Goal: Information Seeking & Learning: Learn about a topic

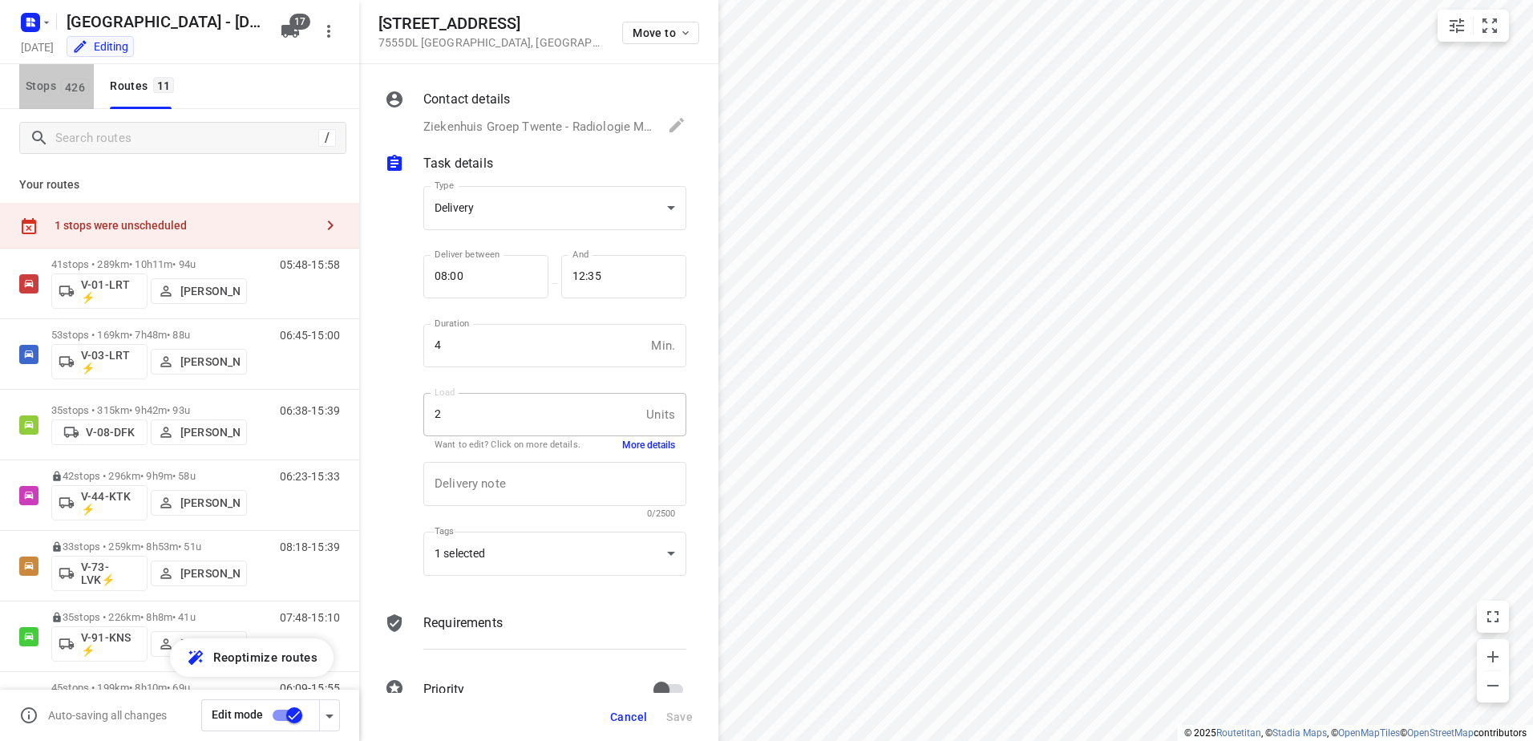
click at [43, 85] on span "Stops 426" at bounding box center [60, 86] width 68 height 20
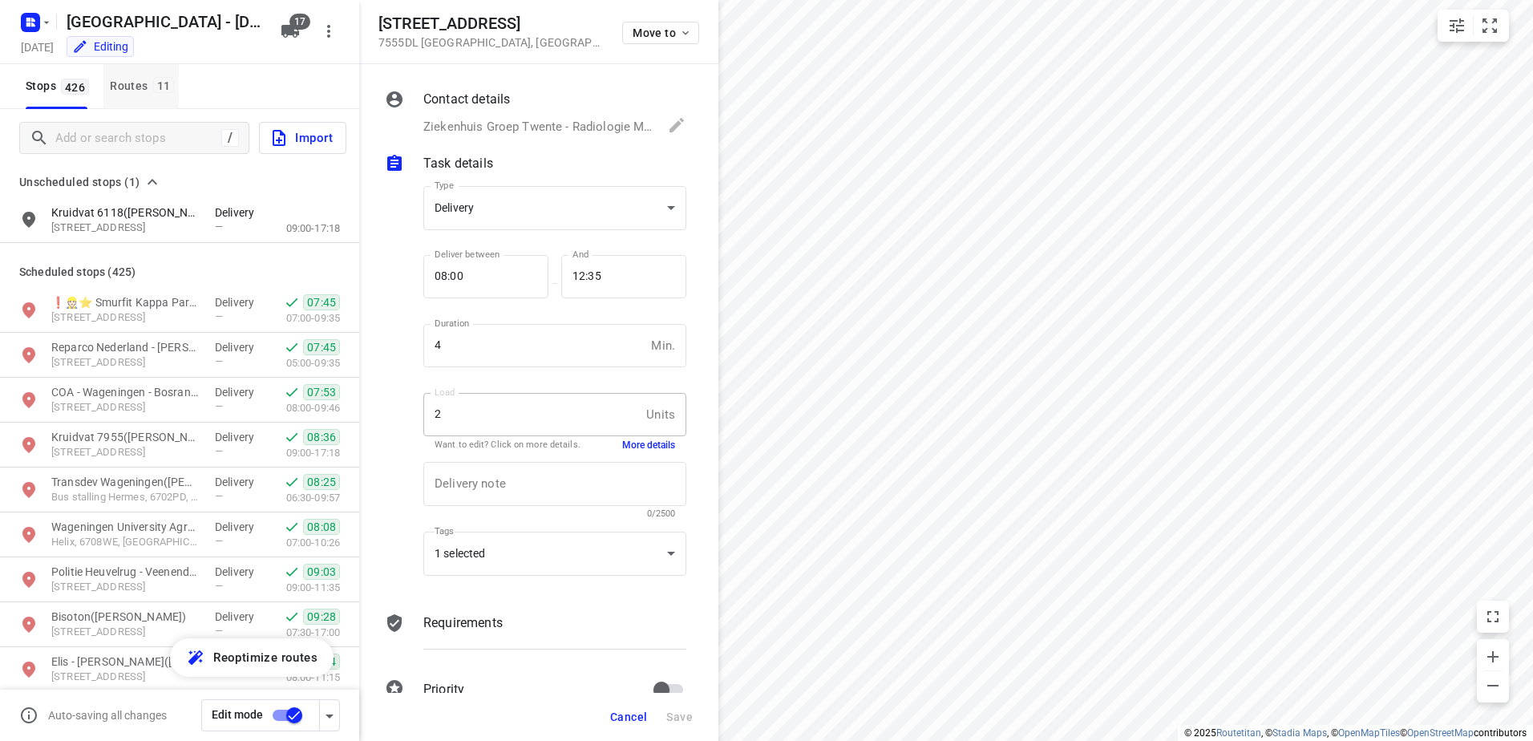
click at [152, 94] on div "Routes 11" at bounding box center [144, 86] width 69 height 20
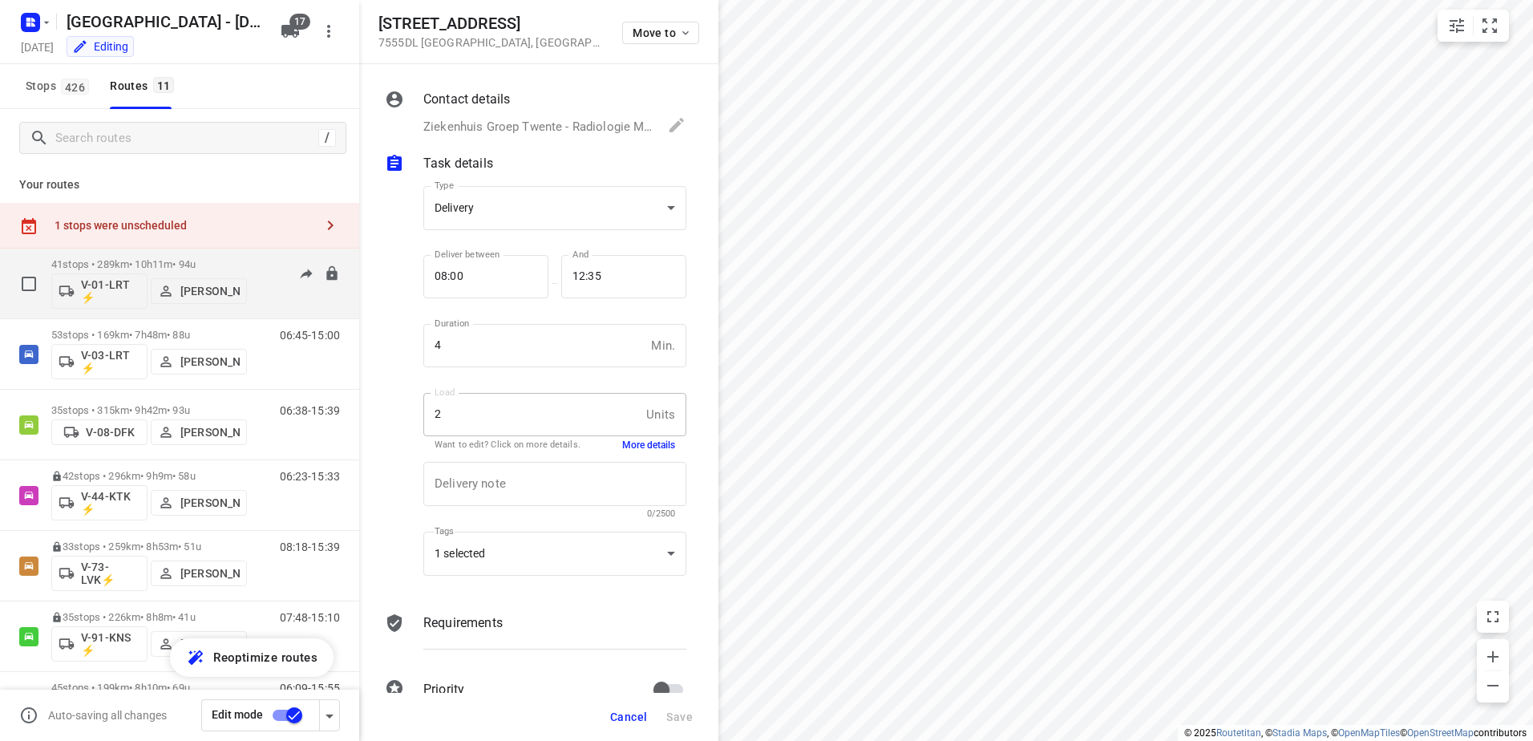
click at [260, 263] on div "05:48-15:58" at bounding box center [300, 287] width 80 height 59
click at [222, 262] on p "41 stops • 289km • 10h11m • 94u" at bounding box center [149, 264] width 196 height 12
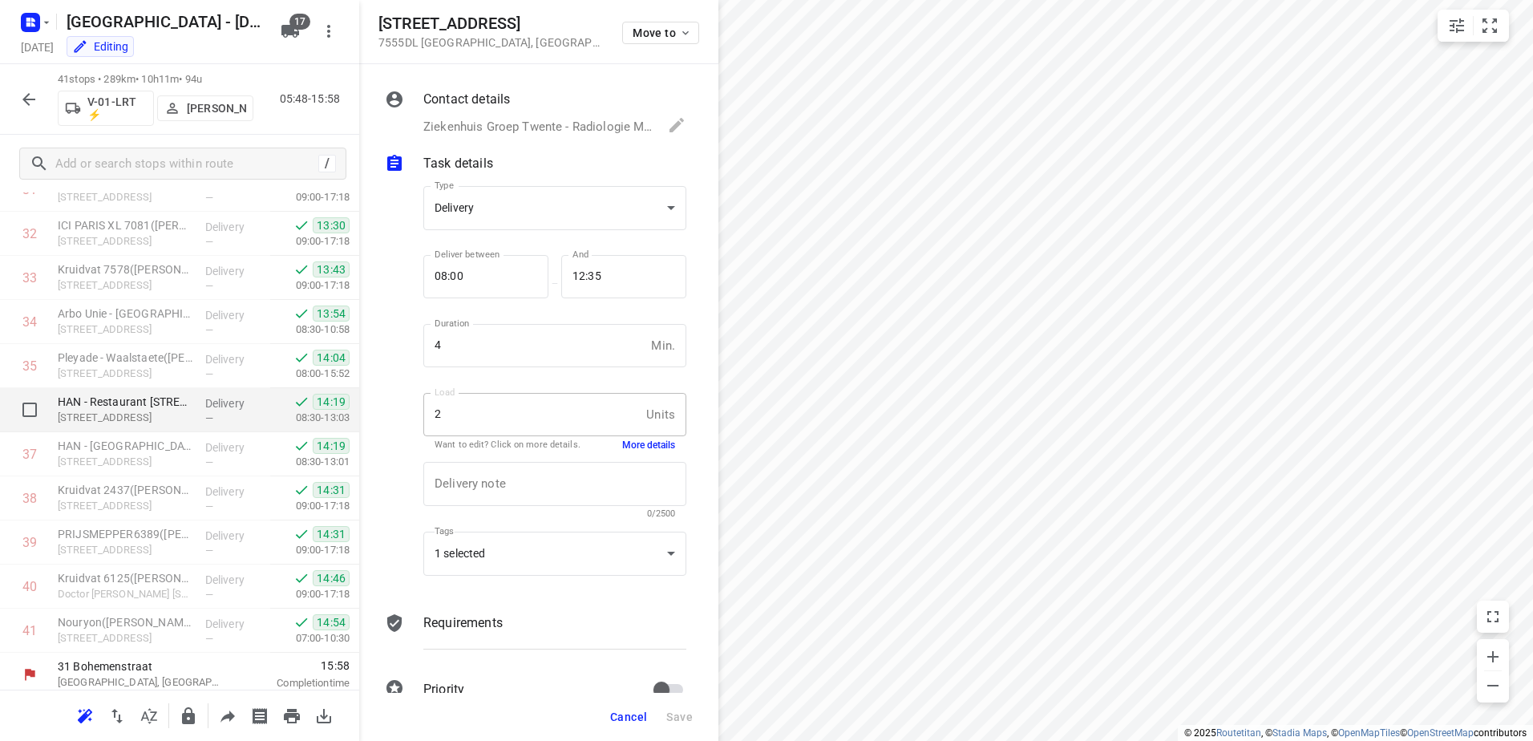
scroll to position [1481, 0]
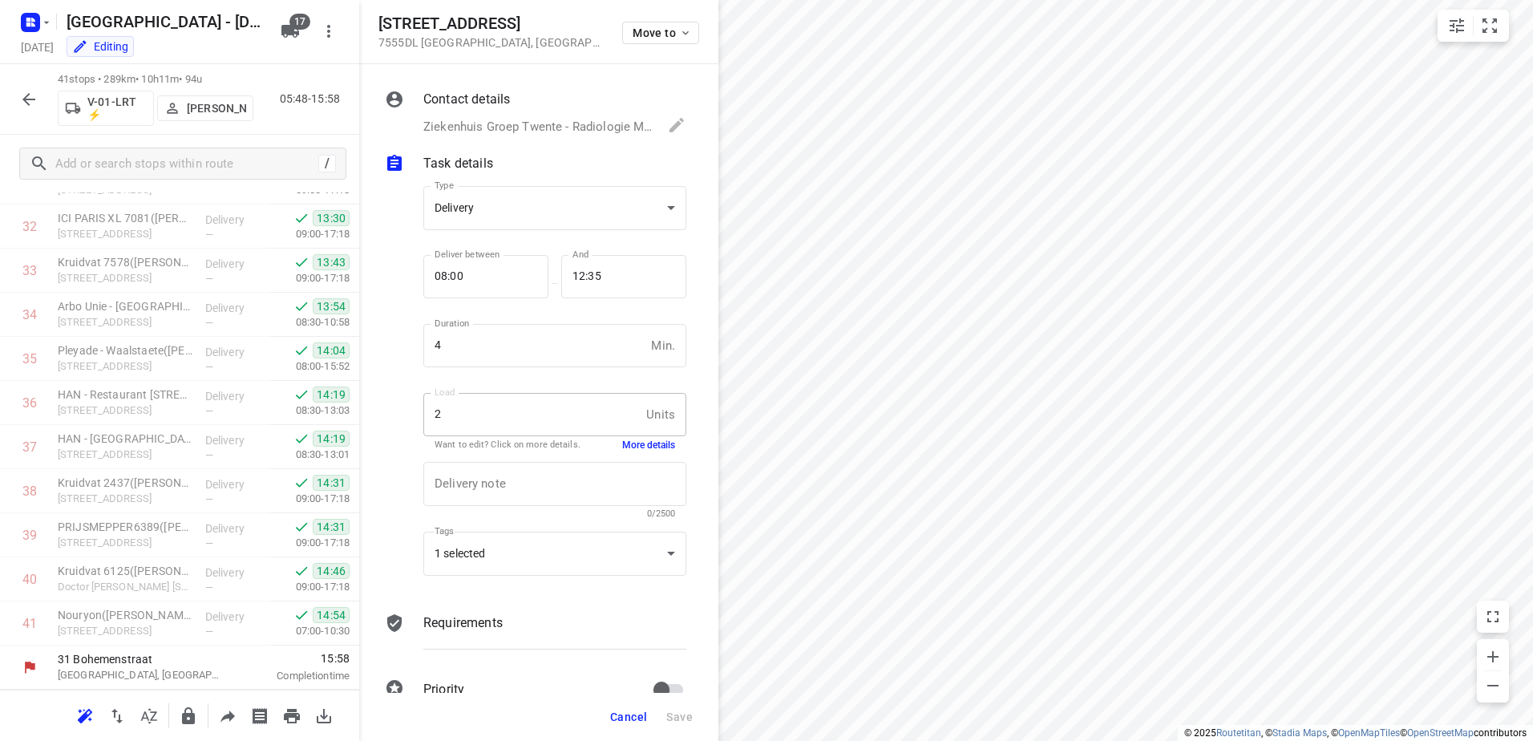
click at [624, 713] on span "Cancel" at bounding box center [628, 717] width 37 height 13
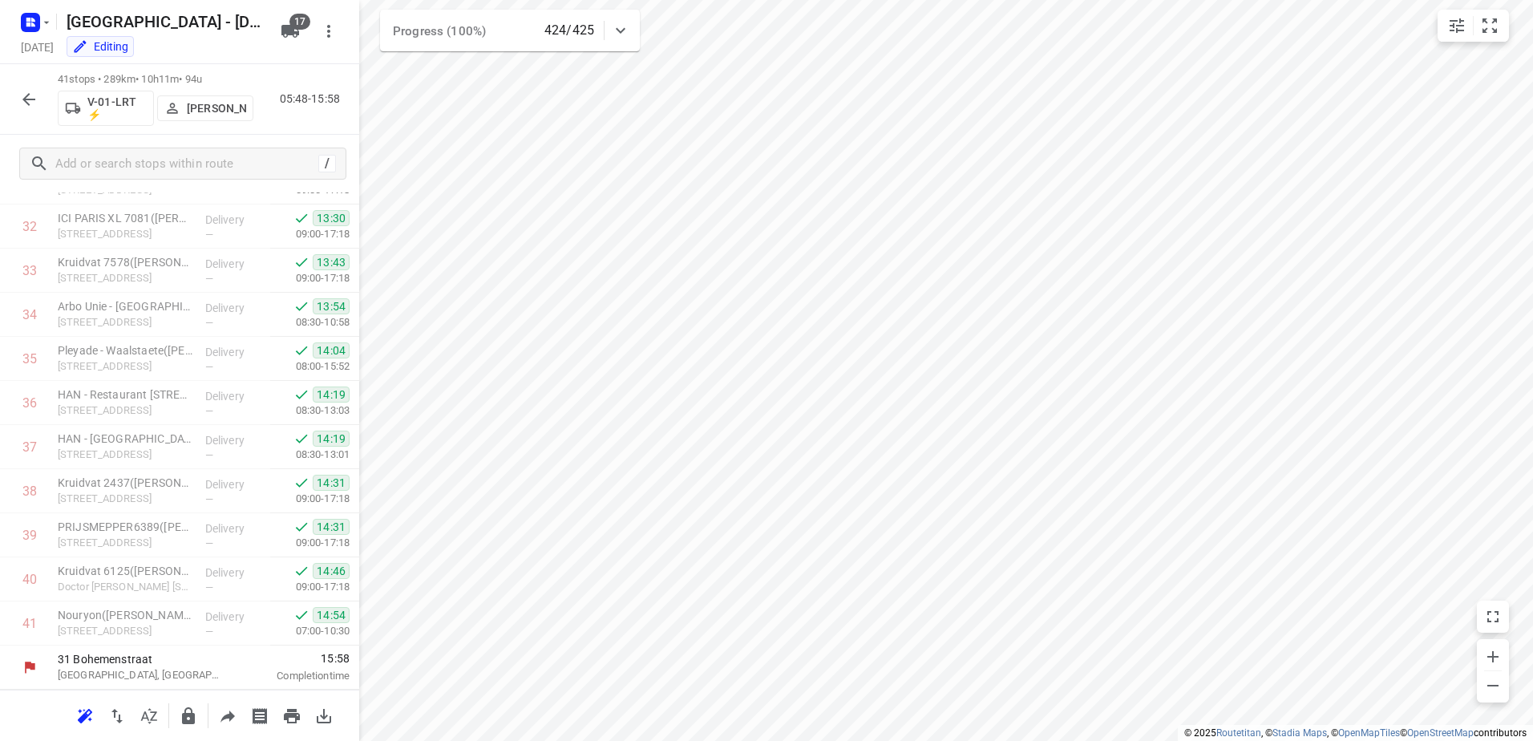
click at [34, 97] on icon "button" at bounding box center [28, 99] width 19 height 19
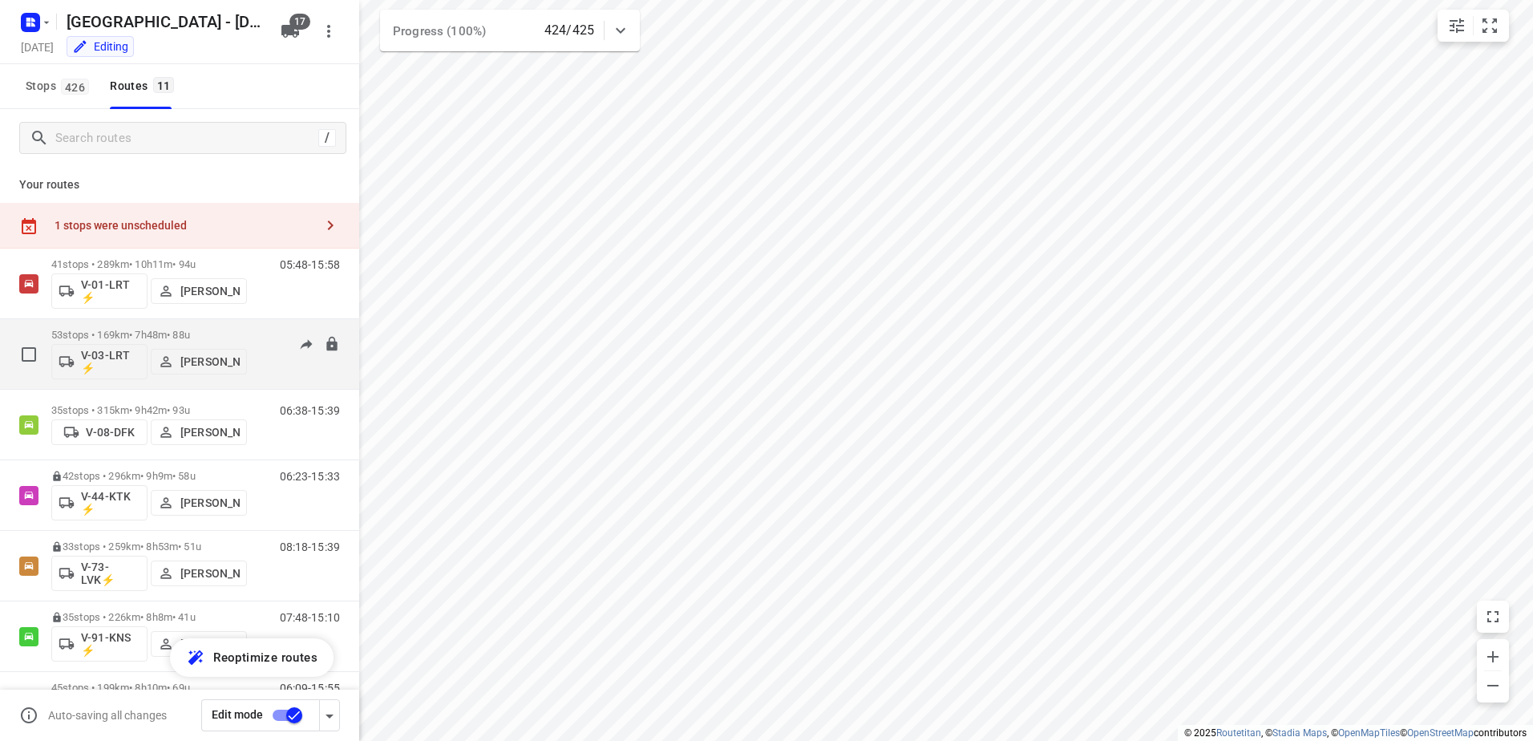
click at [260, 336] on div "06:45-15:00" at bounding box center [300, 358] width 80 height 59
click at [119, 329] on p "53 stops • 169km • 7h48m • 88u" at bounding box center [149, 335] width 196 height 12
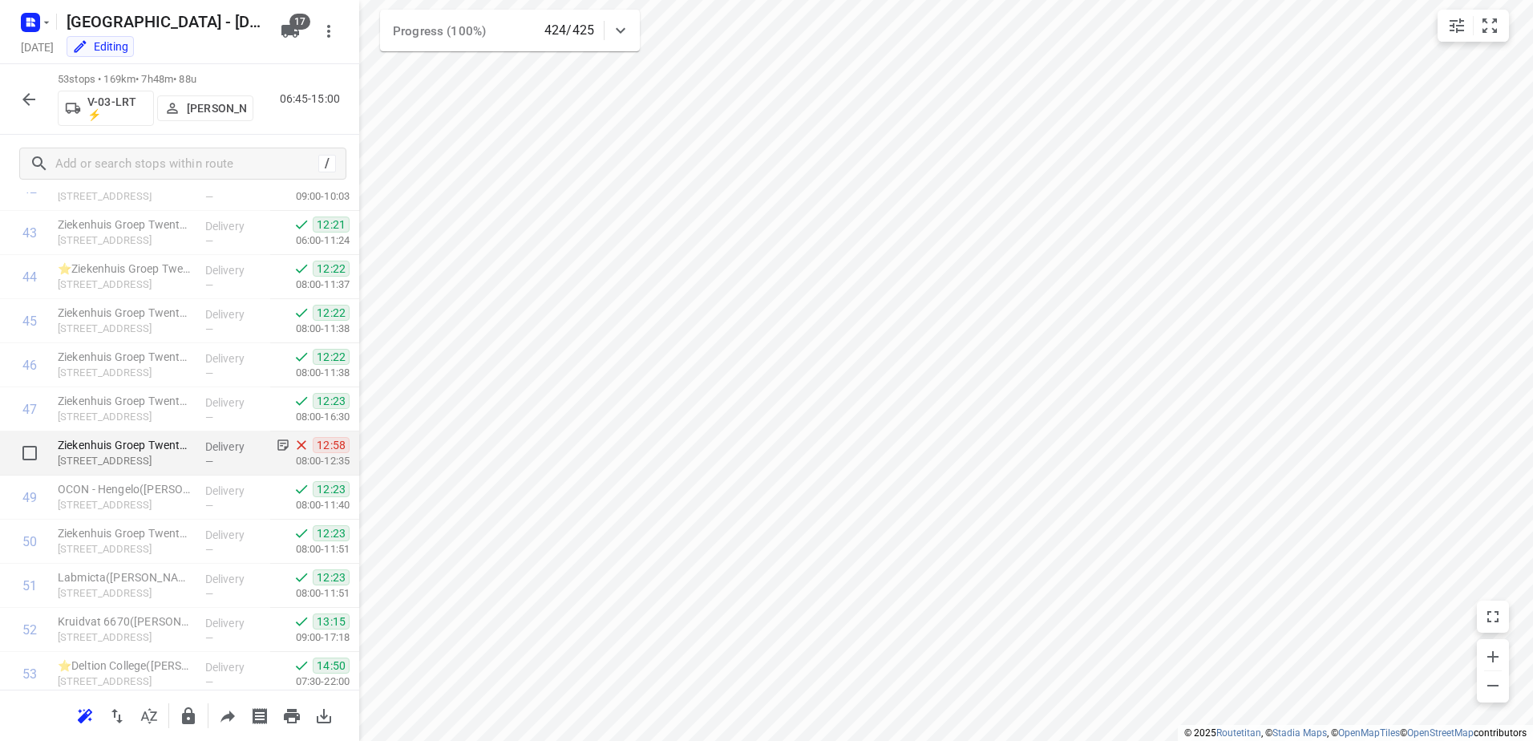
scroll to position [2010, 0]
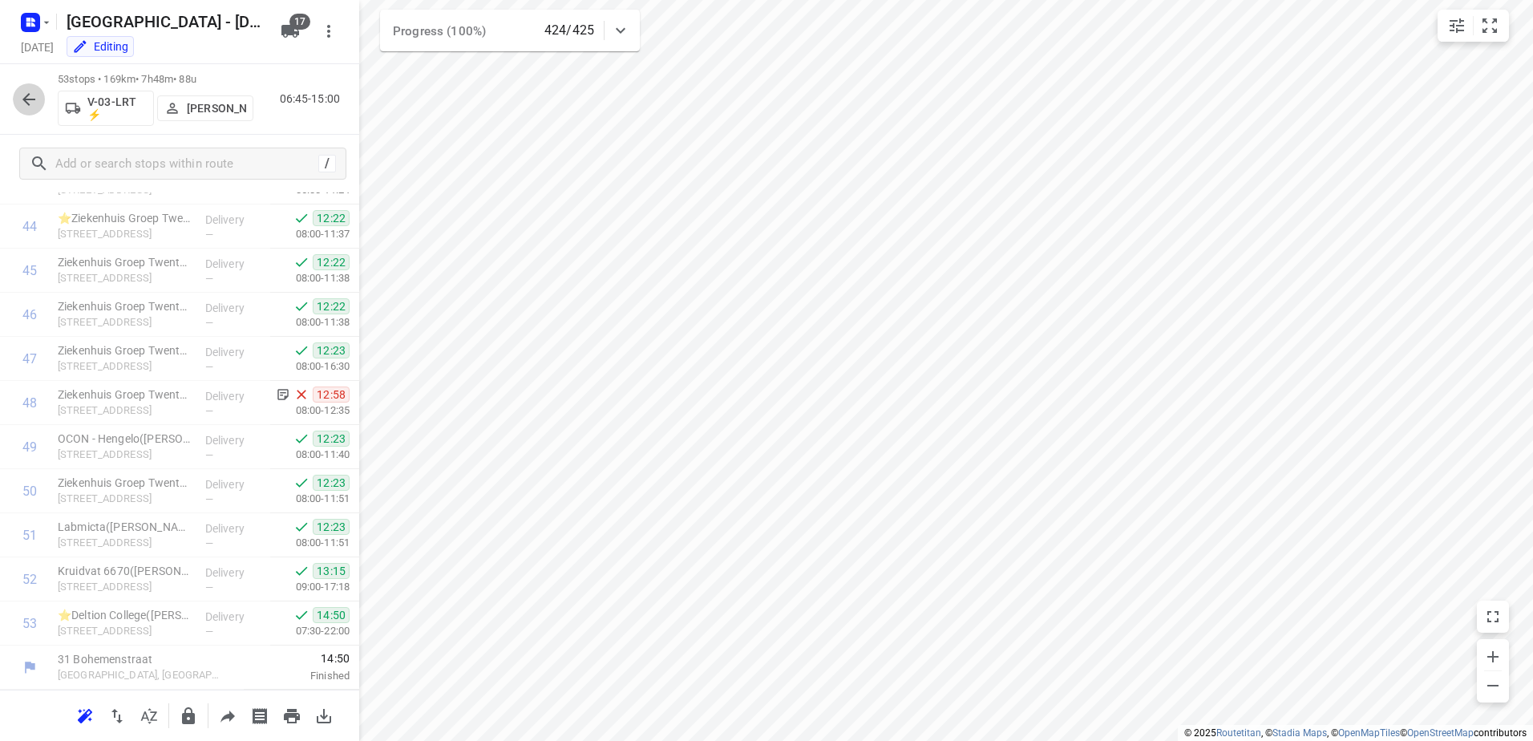
click at [30, 103] on icon "button" at bounding box center [28, 99] width 19 height 19
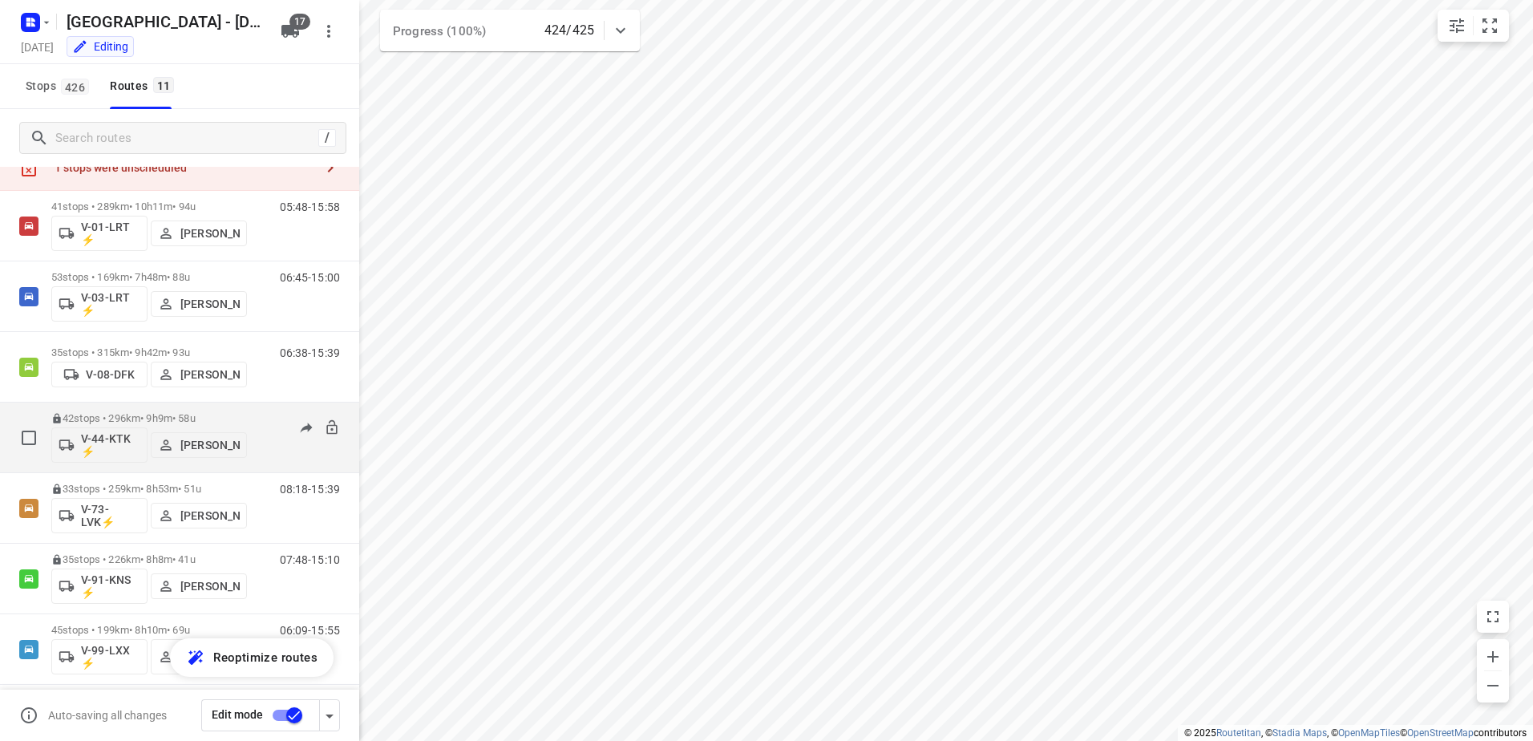
scroll to position [80, 0]
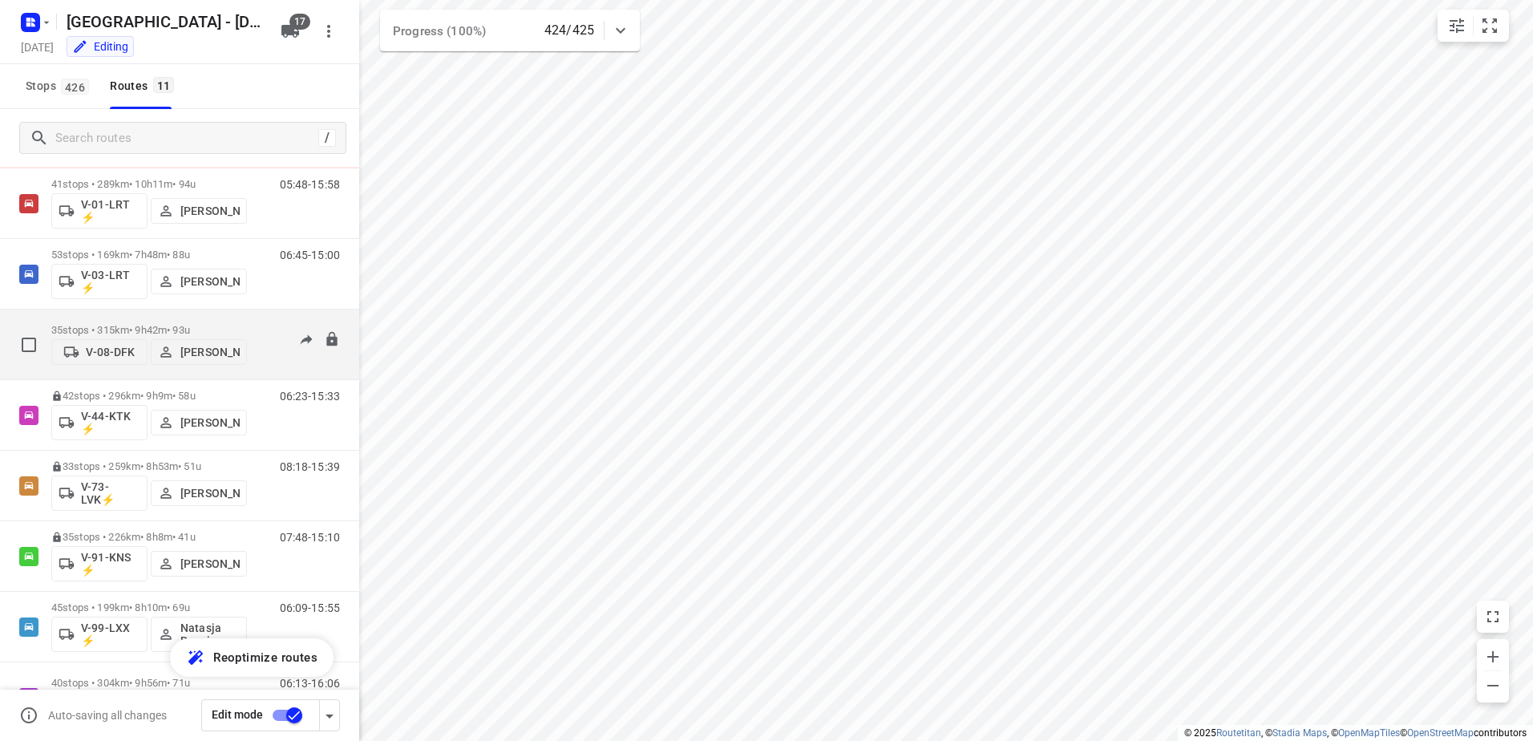
click at [243, 318] on div "35 stops • 315km • 9h42m • 93u V-08-DFK [PERSON_NAME]" at bounding box center [149, 344] width 196 height 57
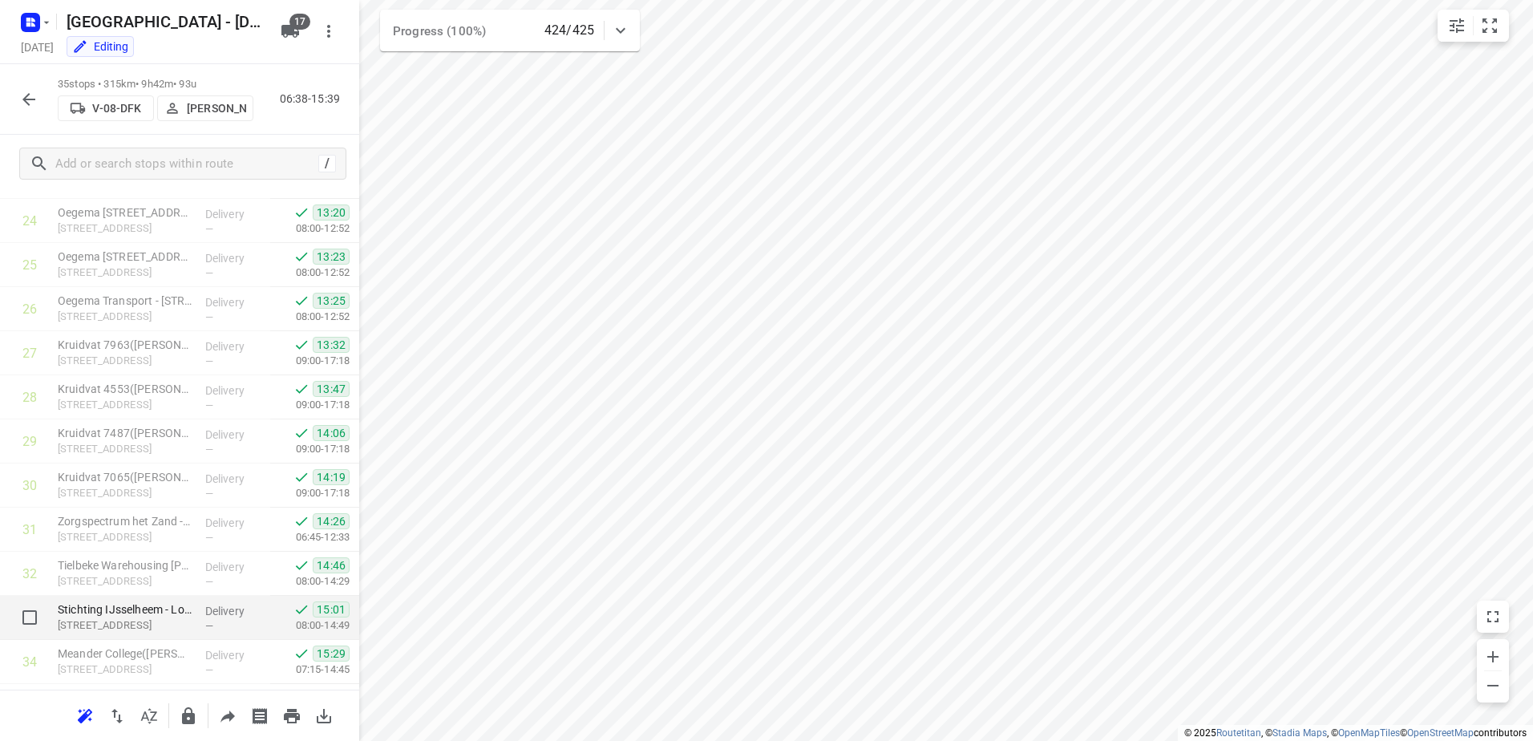
scroll to position [1217, 0]
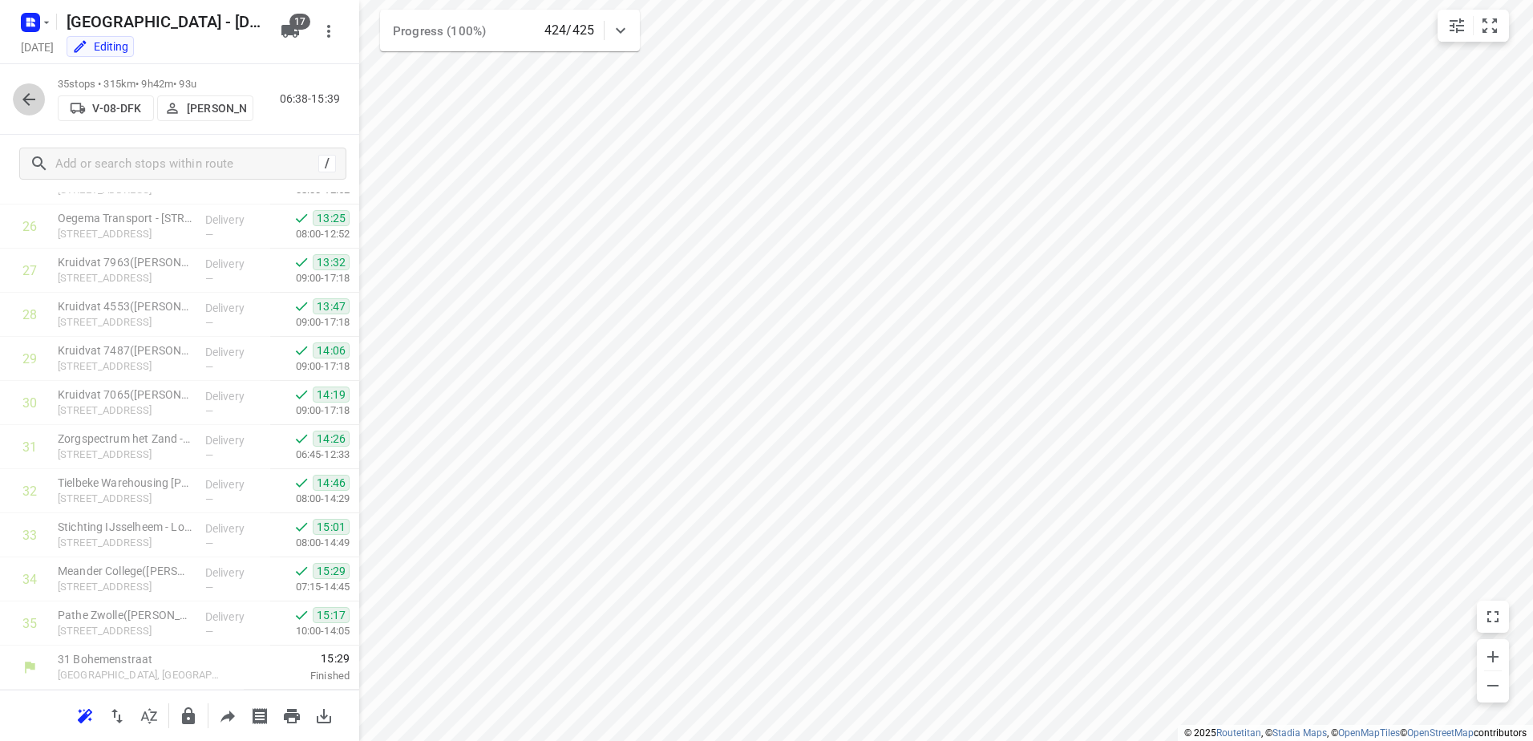
click at [23, 105] on icon "button" at bounding box center [28, 99] width 19 height 19
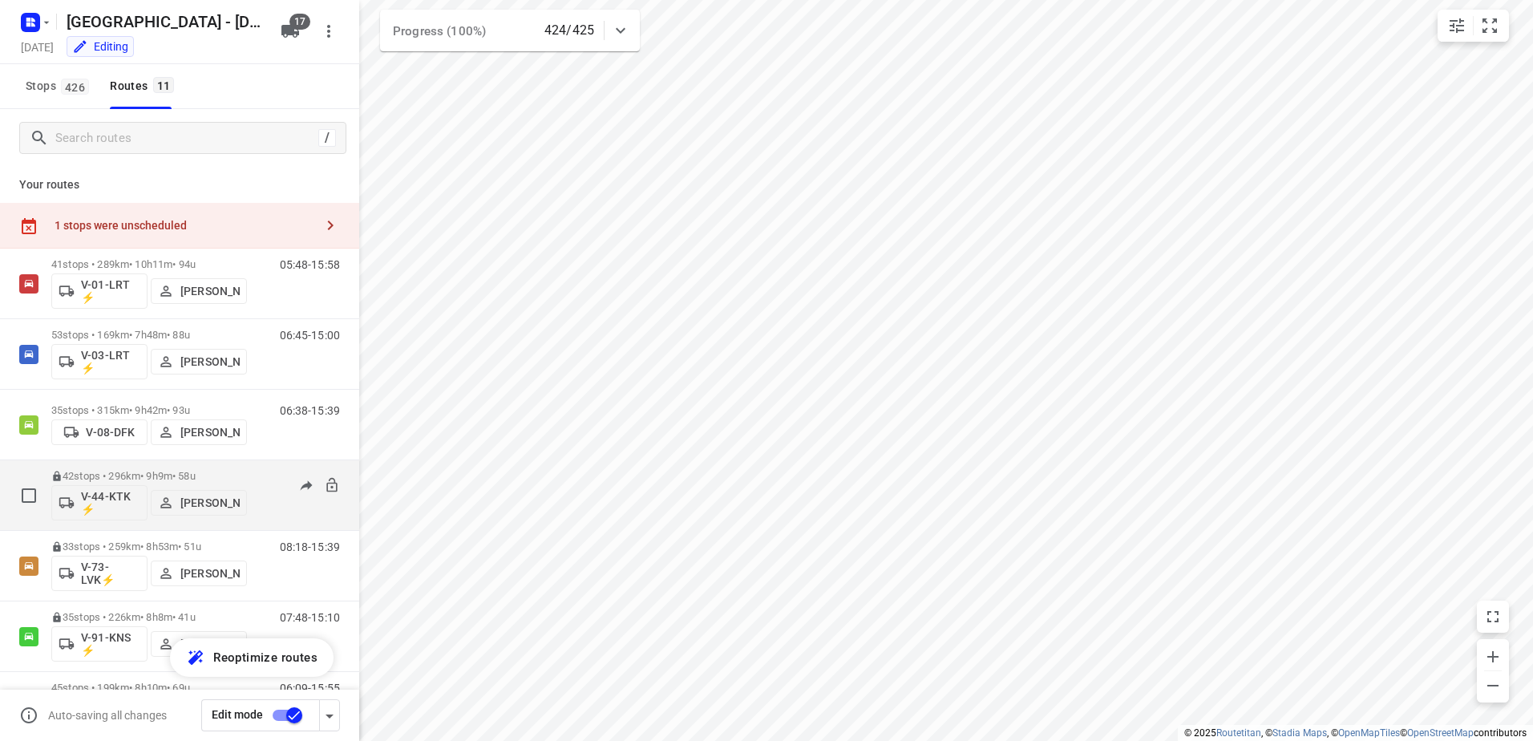
click at [260, 477] on div "06:23-15:33" at bounding box center [300, 499] width 80 height 59
click at [142, 470] on p "42 stops • 296km • 9h9m • 58u" at bounding box center [149, 476] width 196 height 12
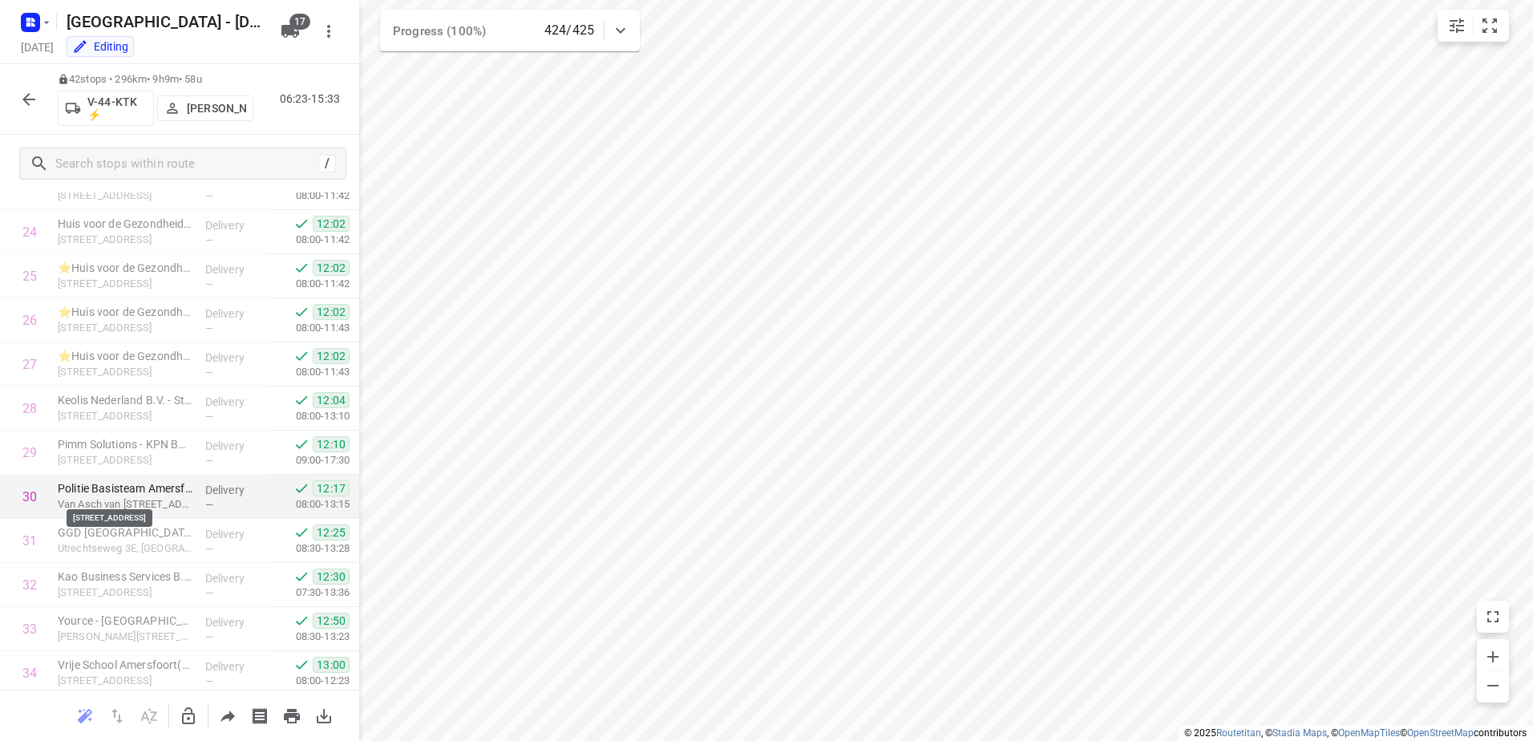
scroll to position [1525, 0]
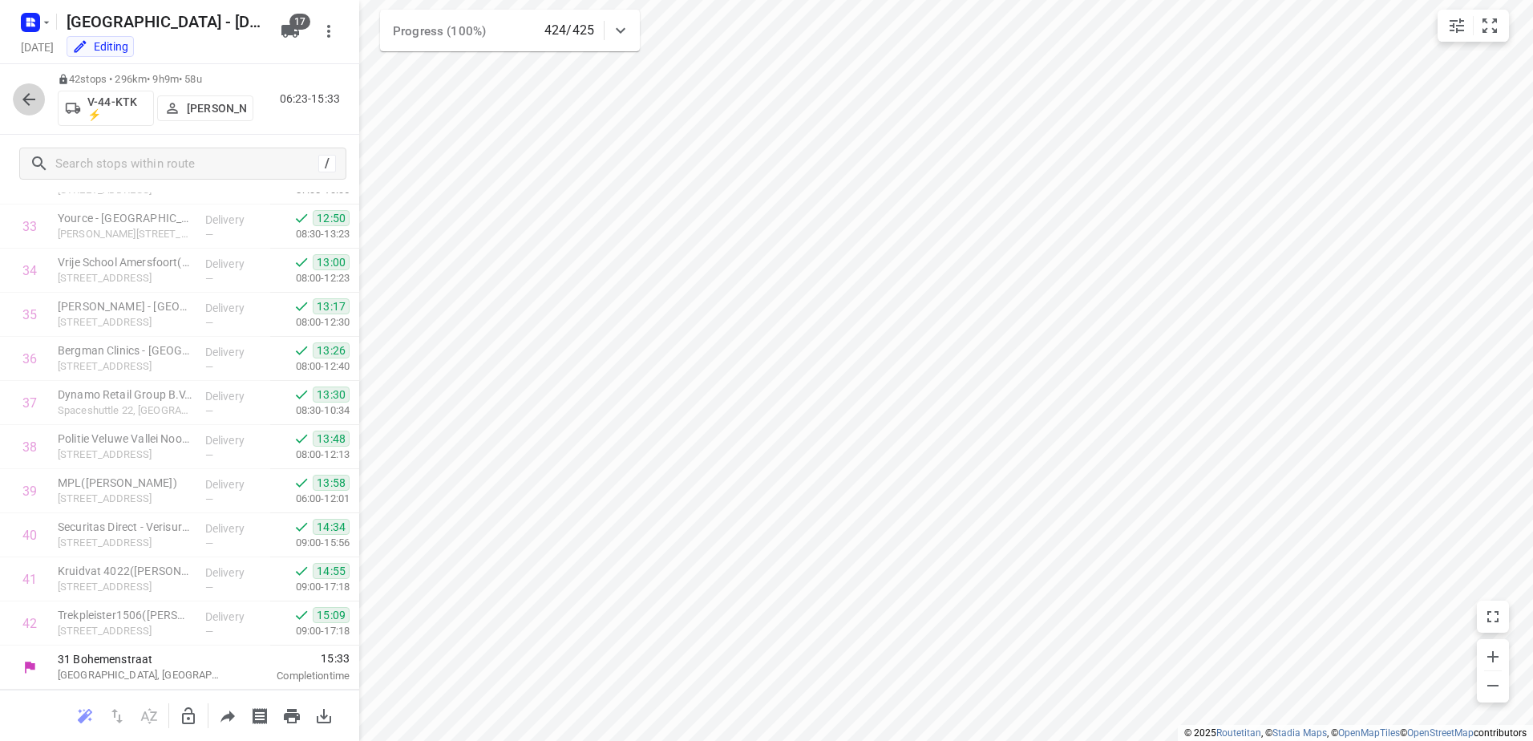
click at [22, 92] on icon "button" at bounding box center [28, 99] width 19 height 19
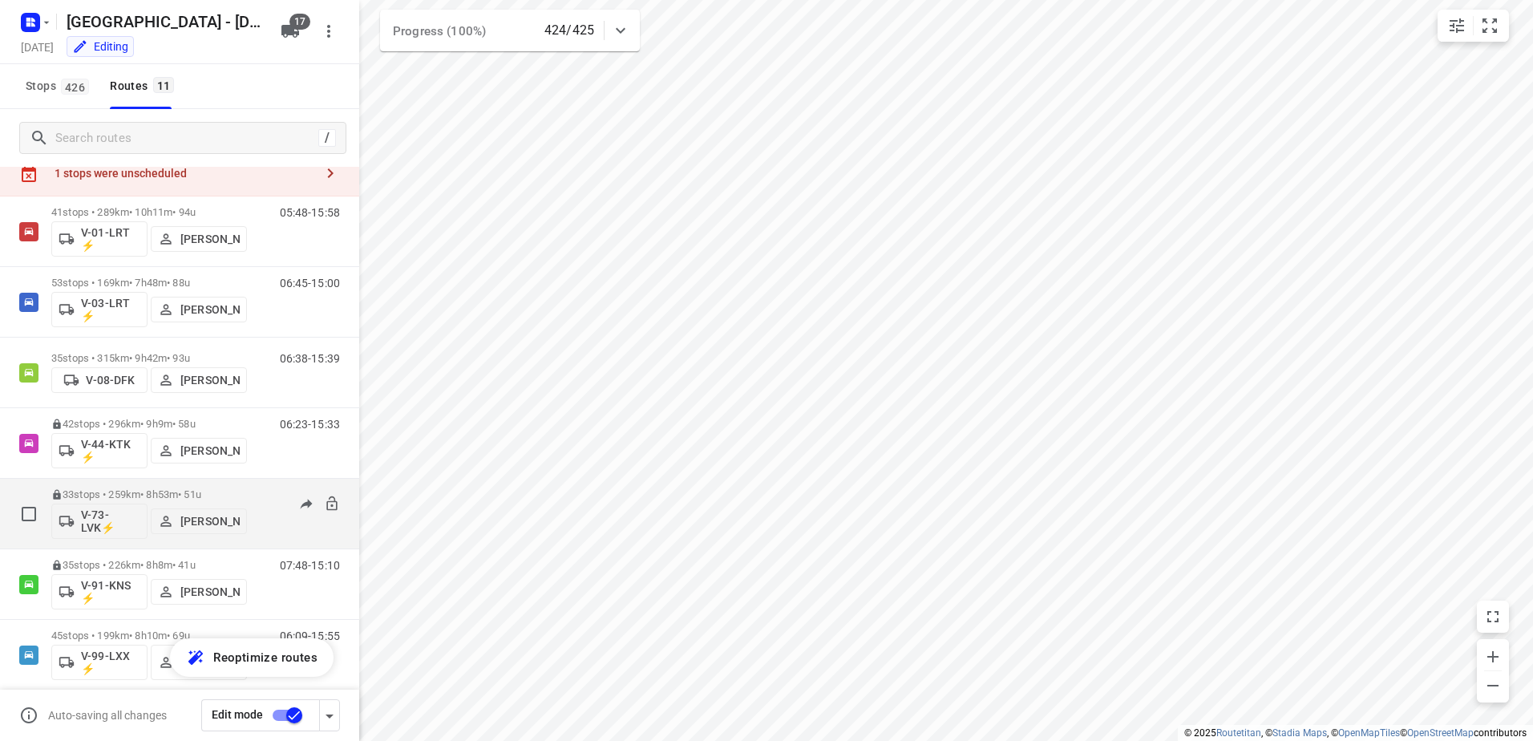
scroll to position [80, 0]
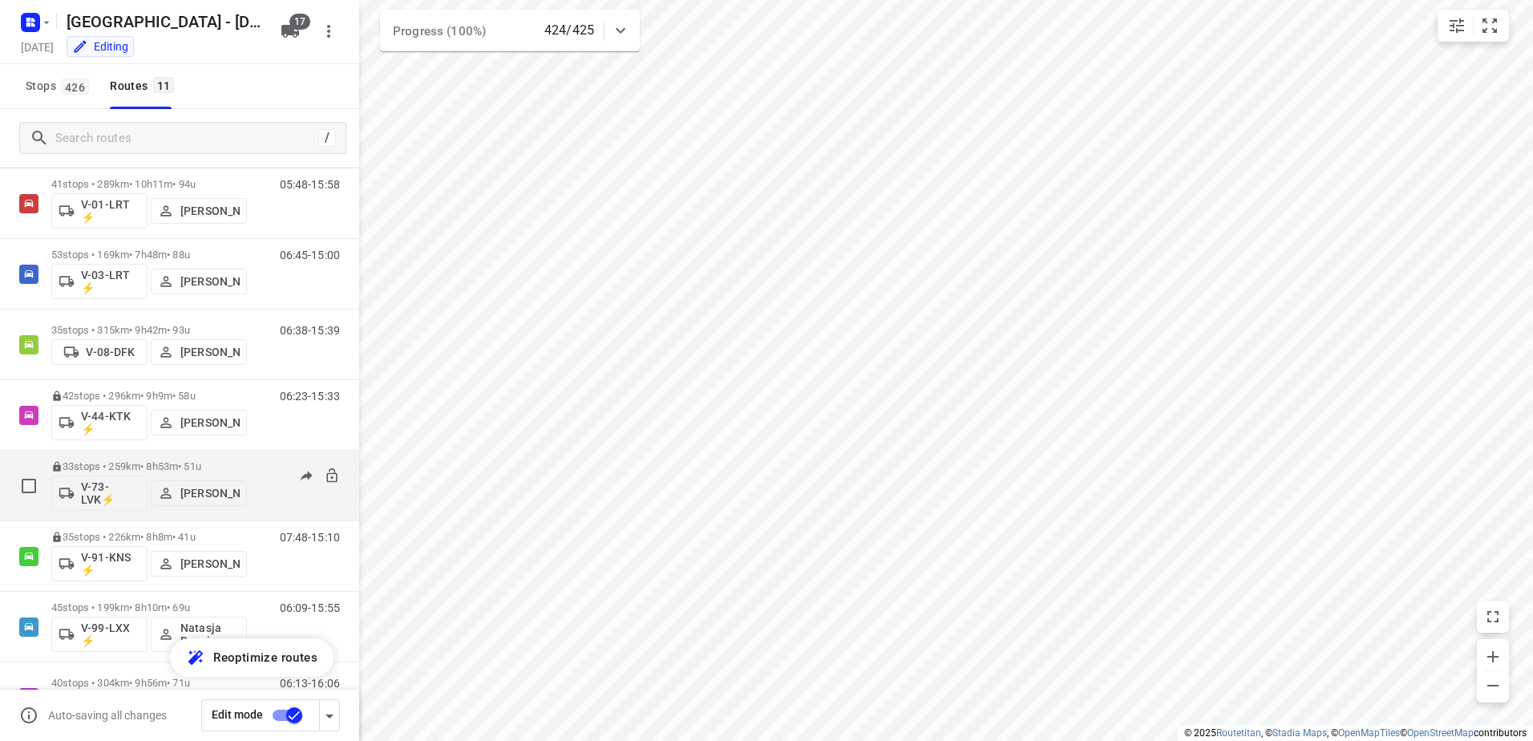
click at [135, 460] on div "33 stops • 259km • 8h53m • 51u V-73-LVK⚡ [PERSON_NAME]" at bounding box center [149, 485] width 196 height 67
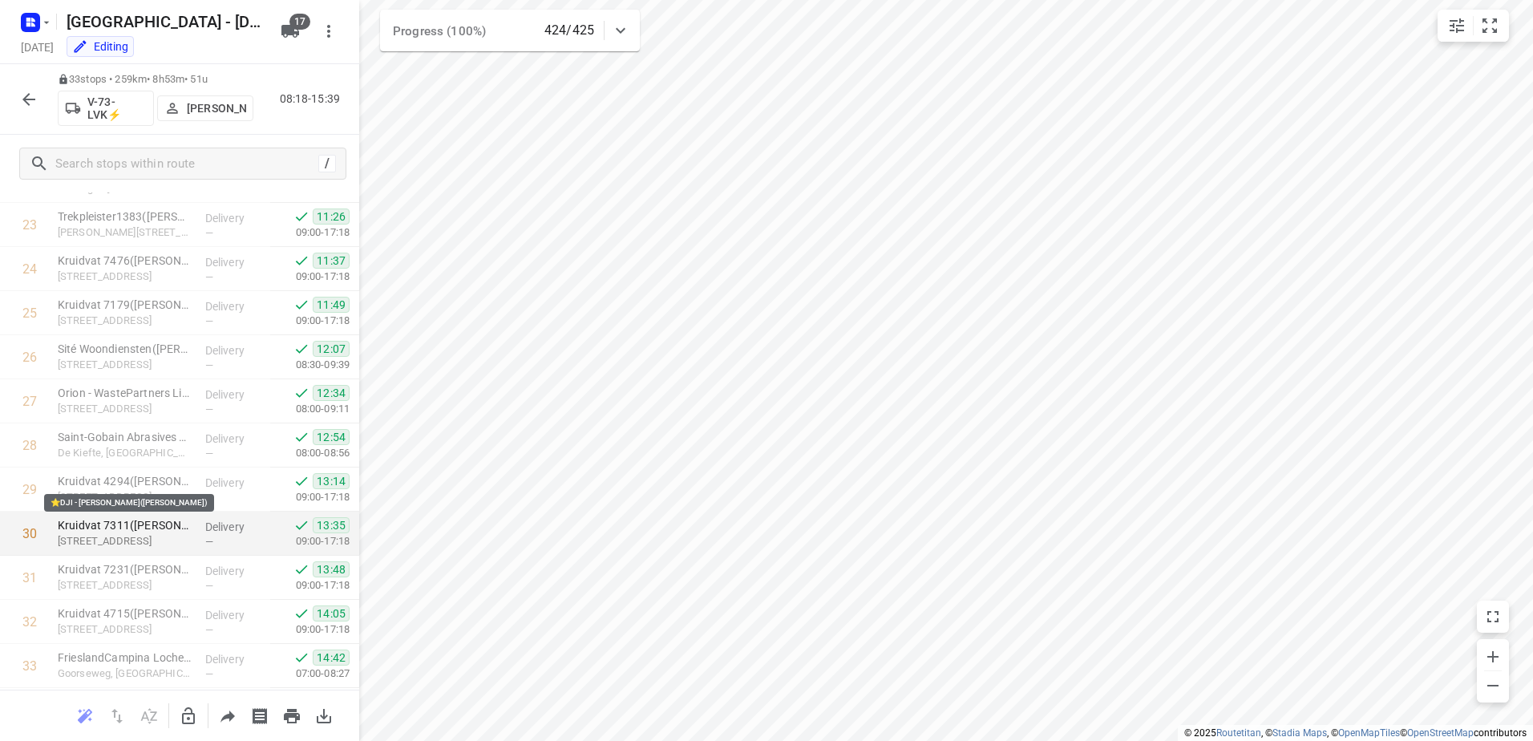
scroll to position [1128, 0]
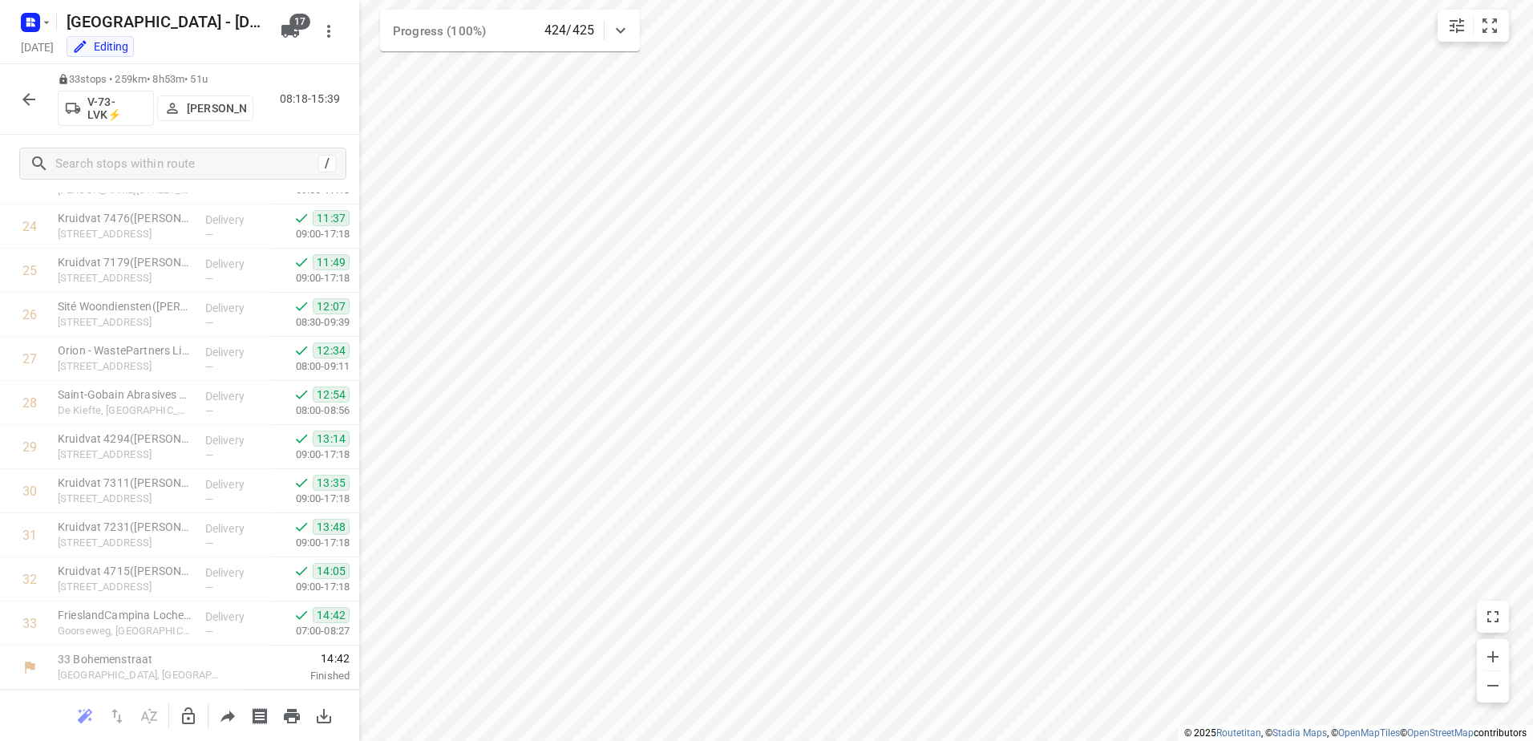
click at [22, 99] on icon "button" at bounding box center [28, 99] width 19 height 19
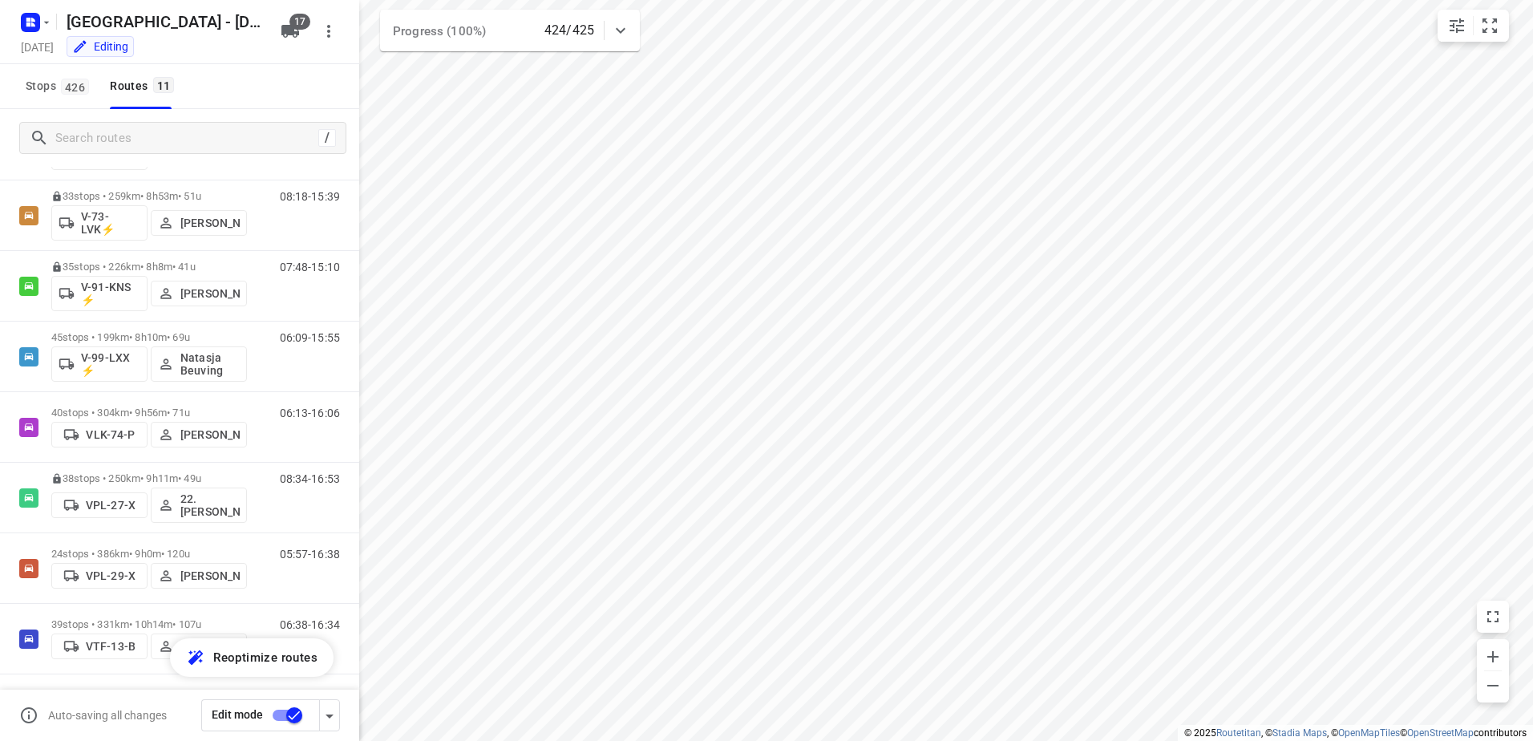
scroll to position [351, 0]
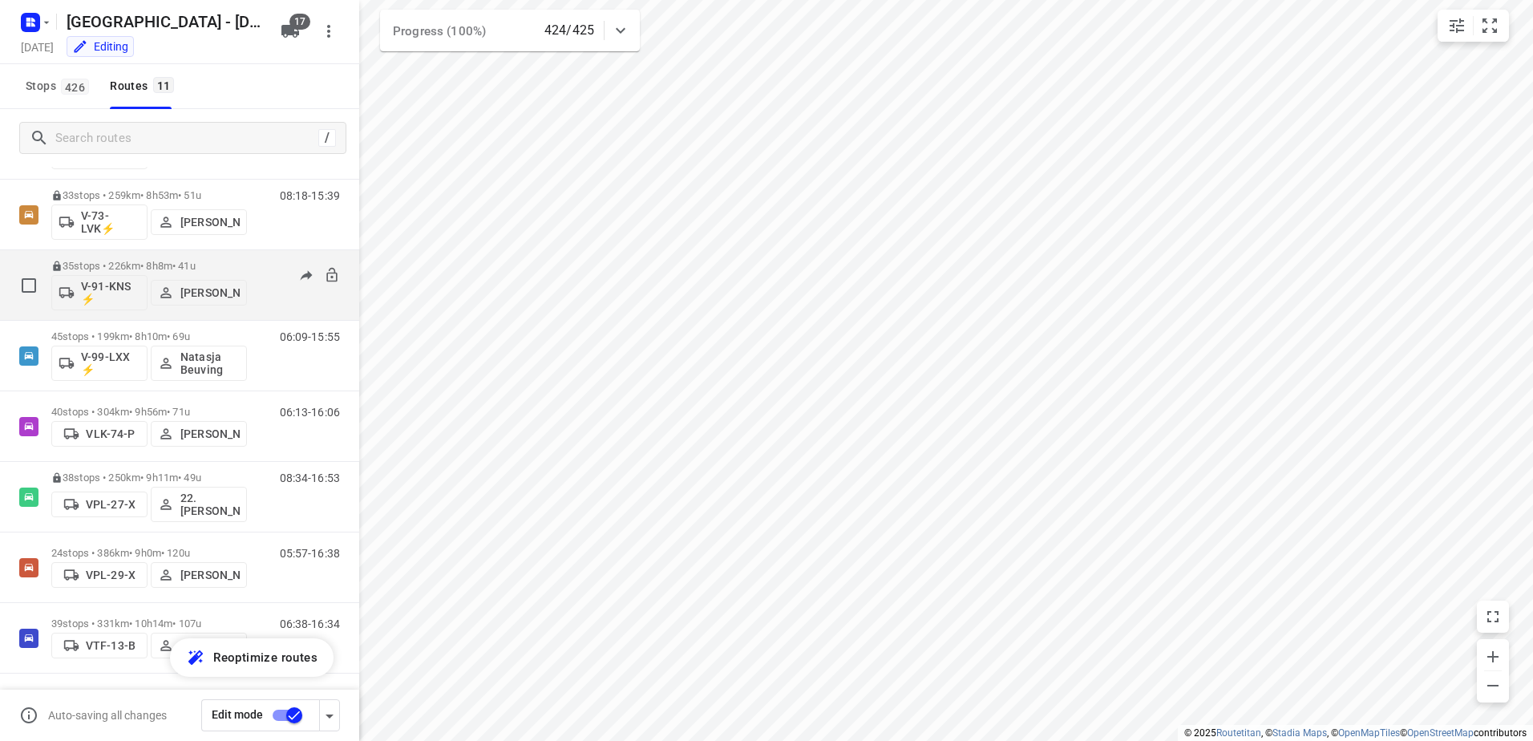
click at [144, 265] on p "35 stops • 226km • 8h8m • 41u" at bounding box center [149, 266] width 196 height 12
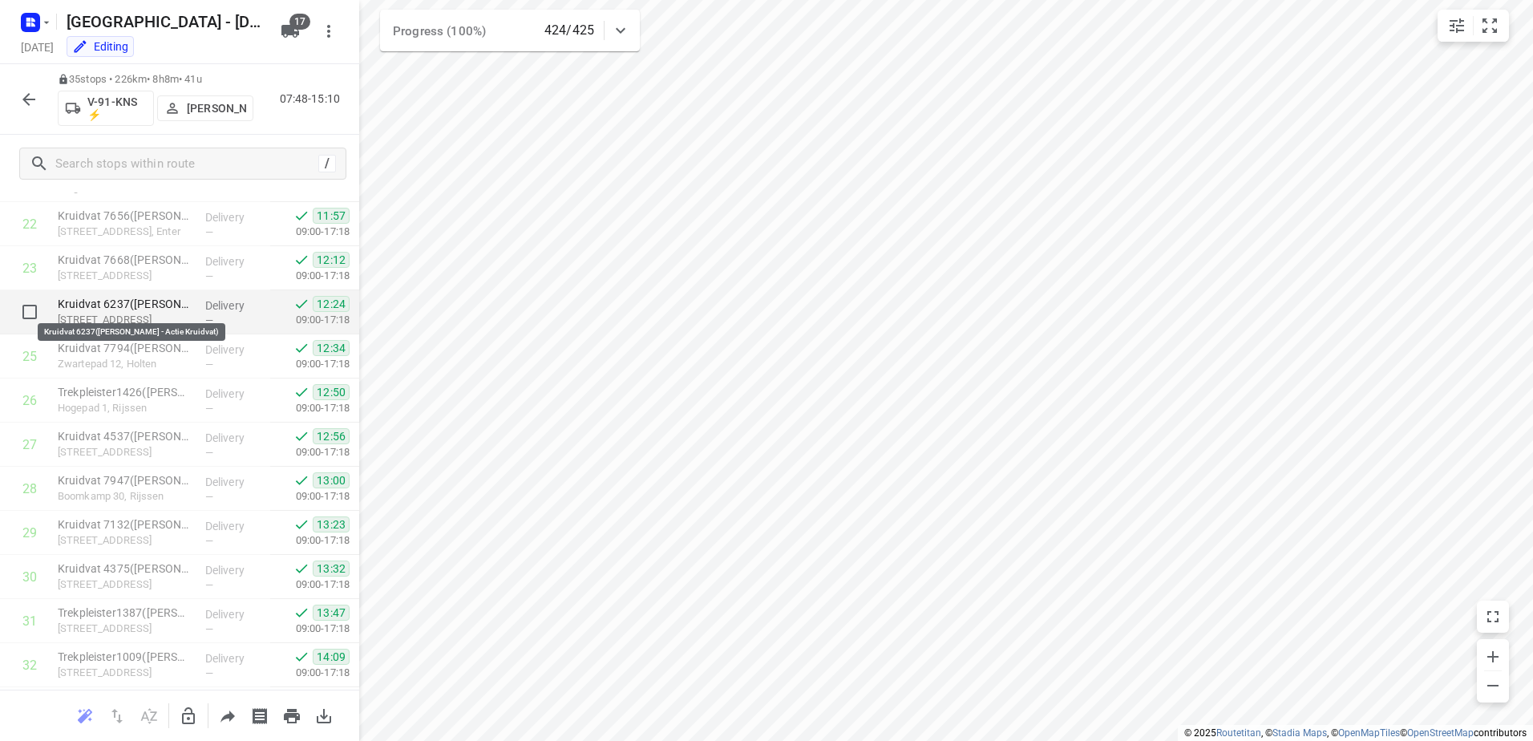
scroll to position [1217, 0]
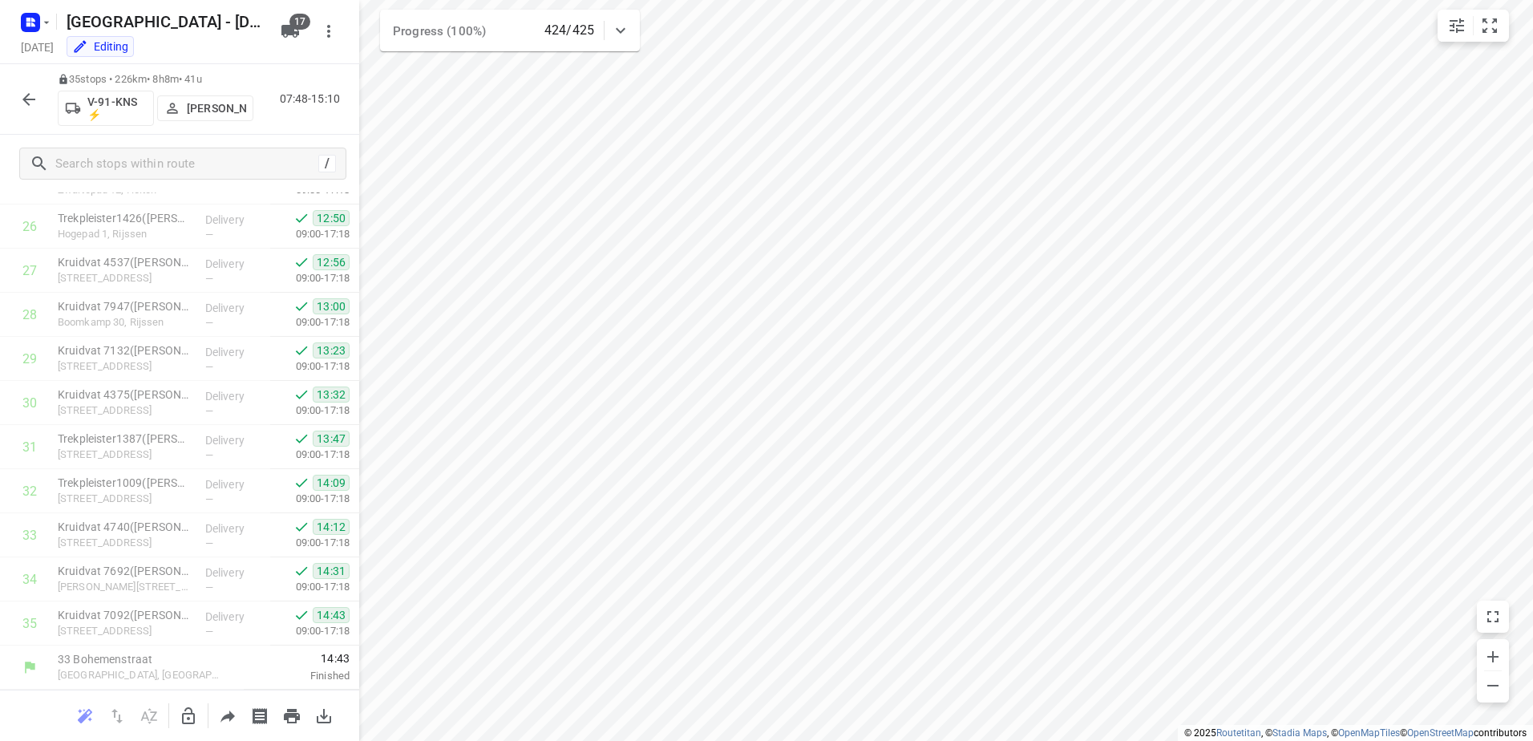
click at [26, 103] on icon "button" at bounding box center [28, 99] width 13 height 13
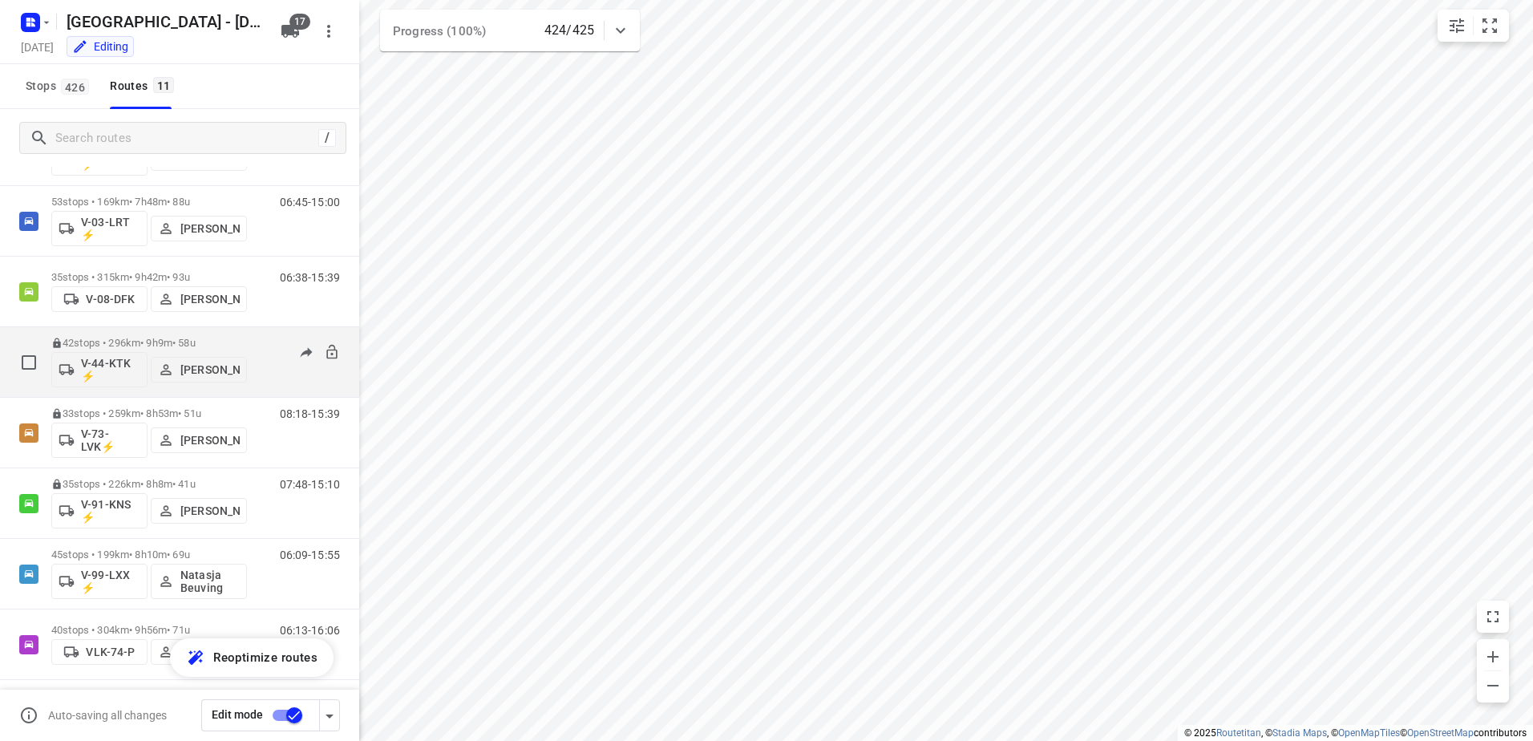
scroll to position [160, 0]
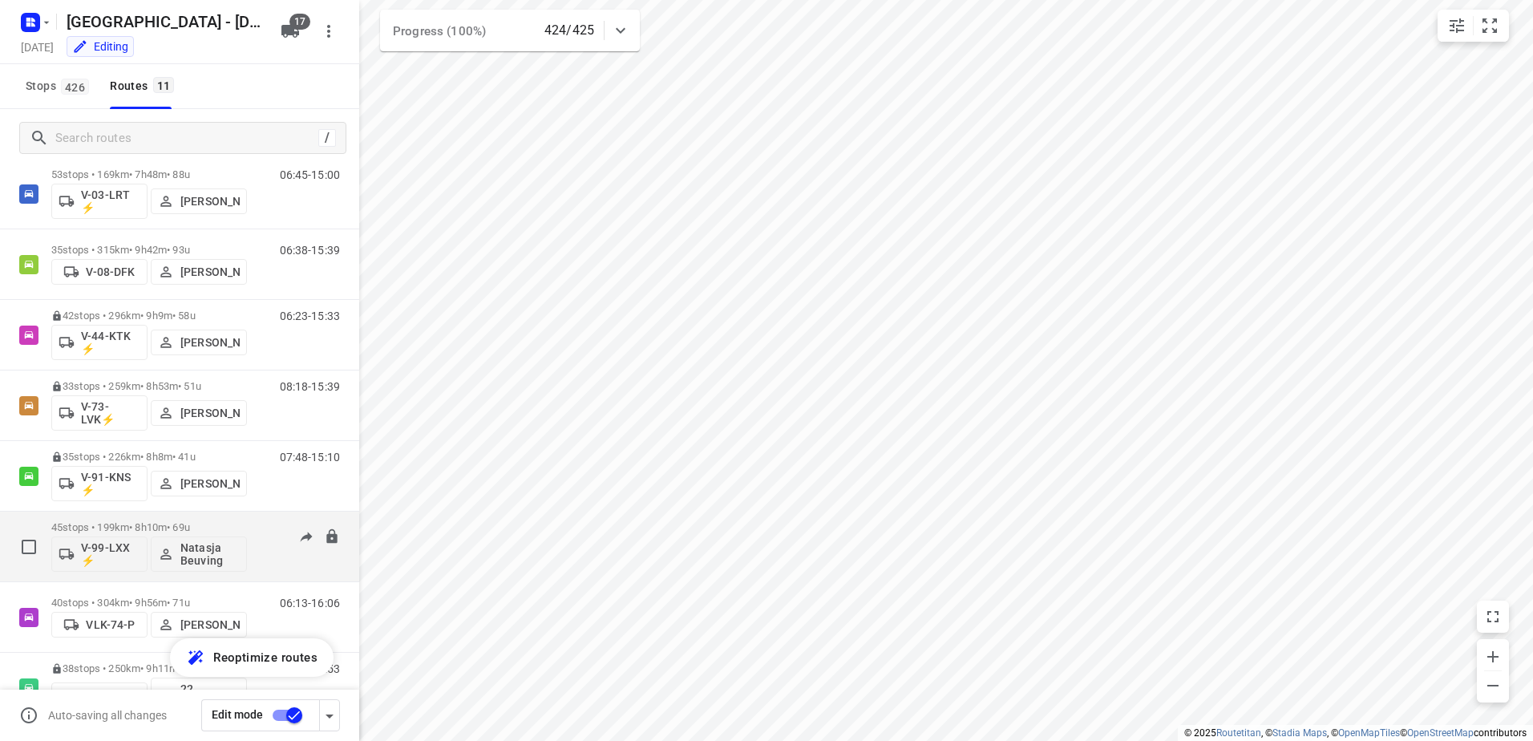
click at [142, 520] on div "45 stops • 199km • 8h10m • 69u V-99-LXX ⚡ [PERSON_NAME]" at bounding box center [149, 546] width 196 height 67
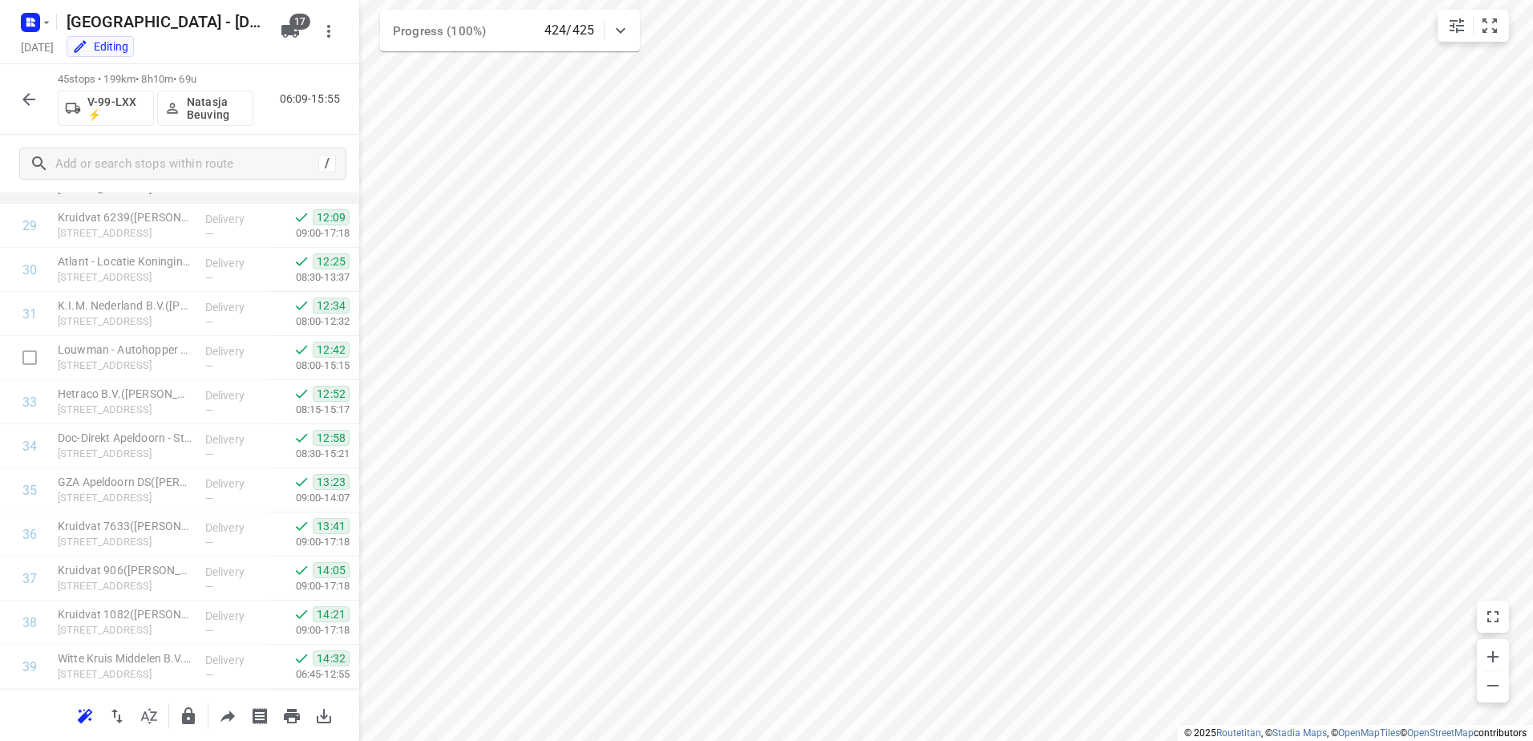
scroll to position [1257, 0]
click at [22, 93] on icon "button" at bounding box center [28, 99] width 19 height 19
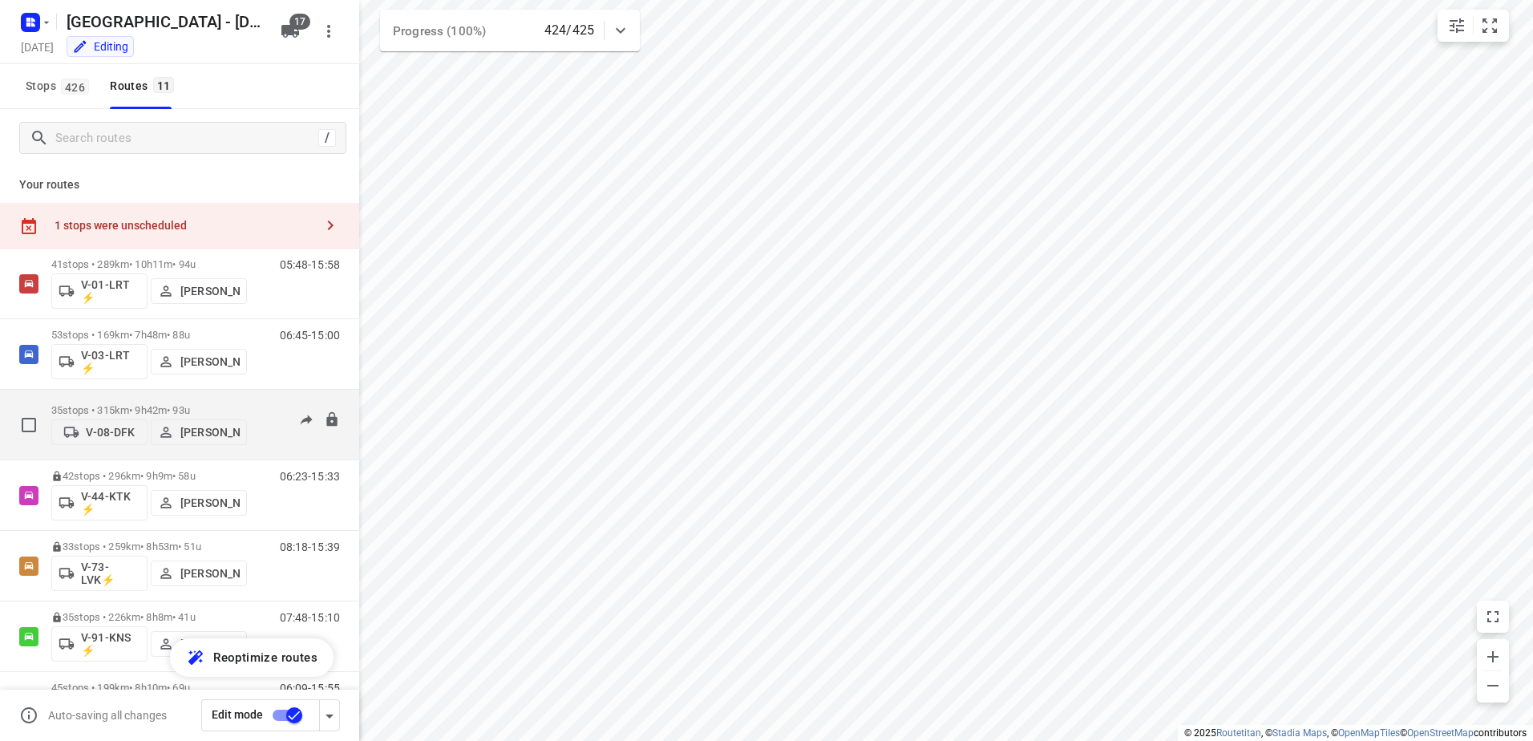
scroll to position [351, 0]
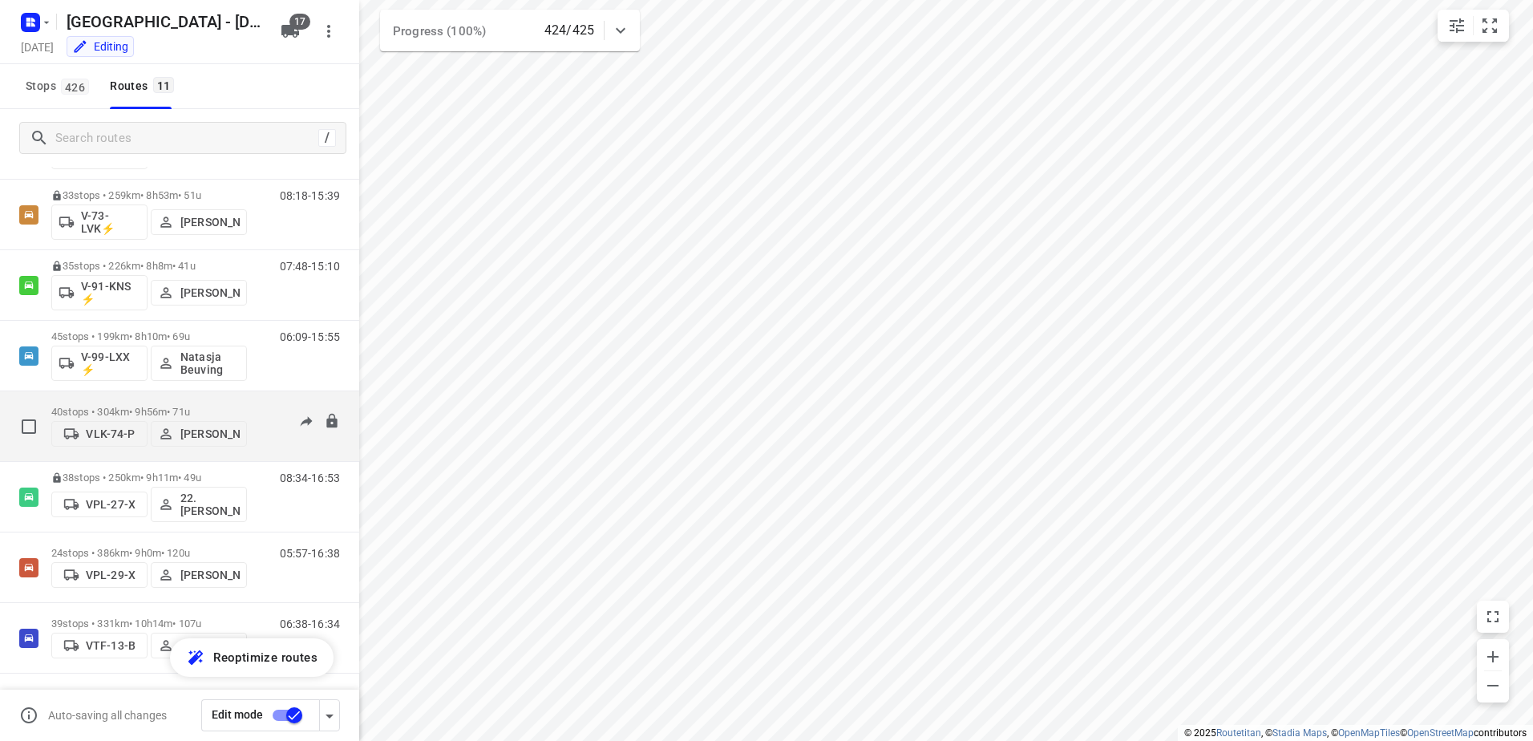
click at [156, 411] on p "40 stops • 304km • 9h56m • 71u" at bounding box center [149, 412] width 196 height 12
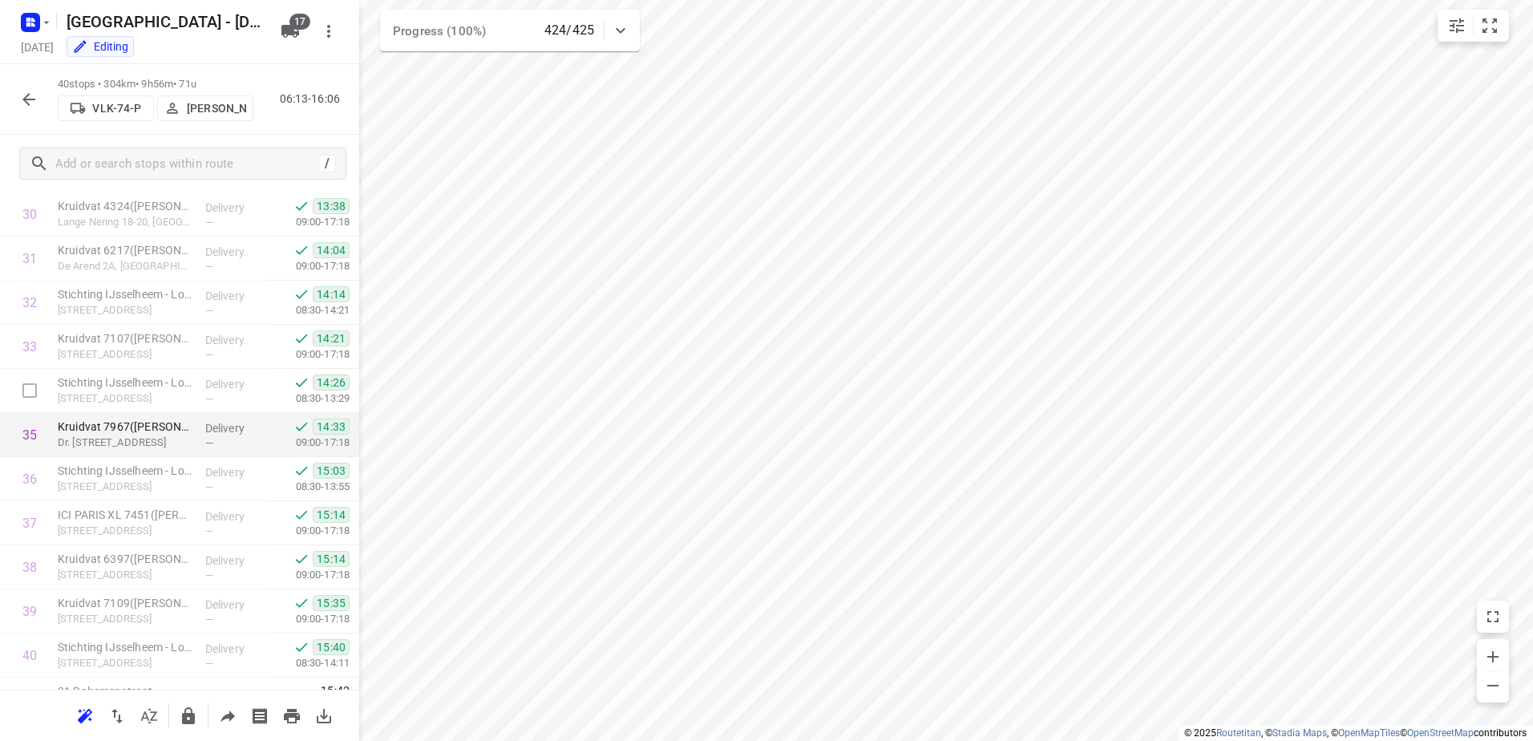
scroll to position [1437, 0]
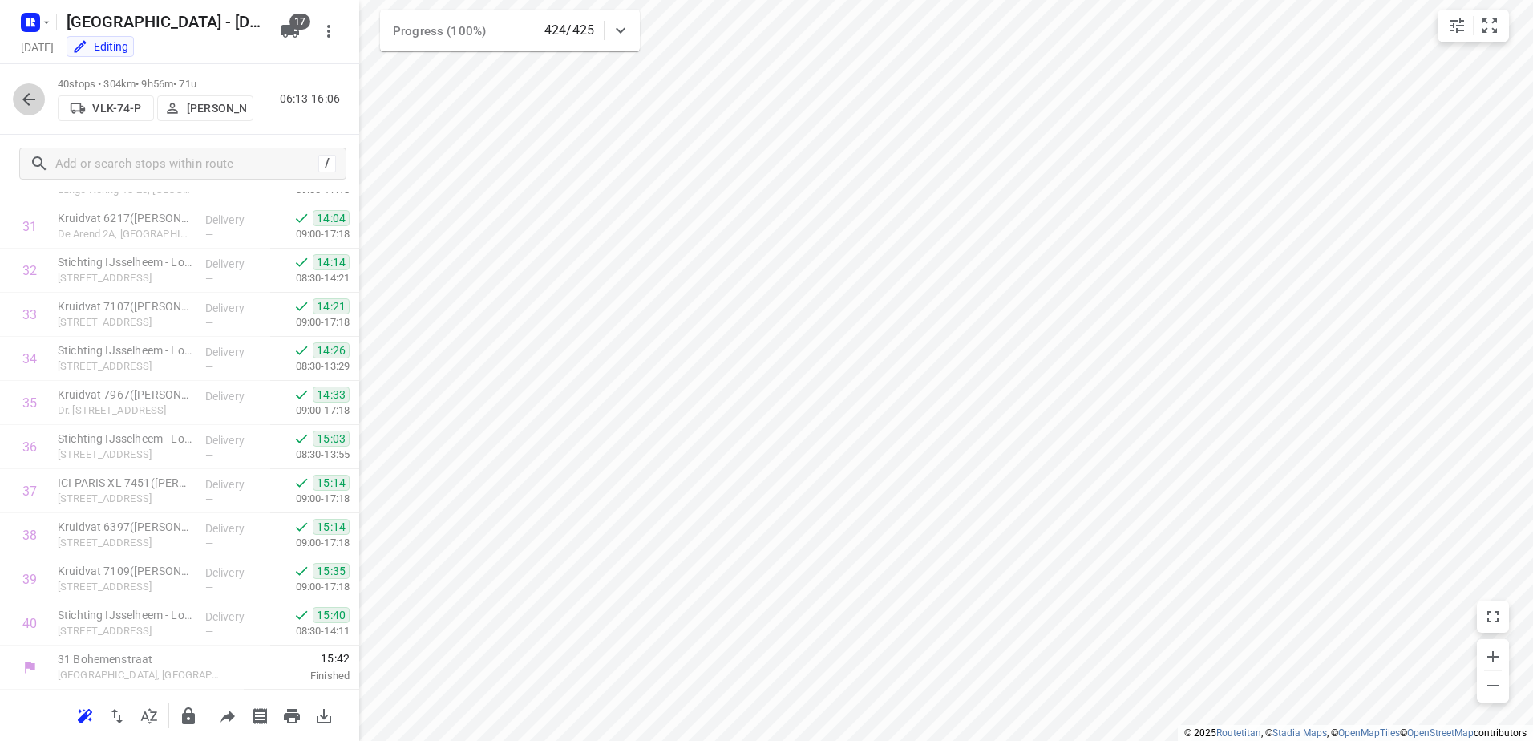
click at [33, 94] on icon "button" at bounding box center [28, 99] width 19 height 19
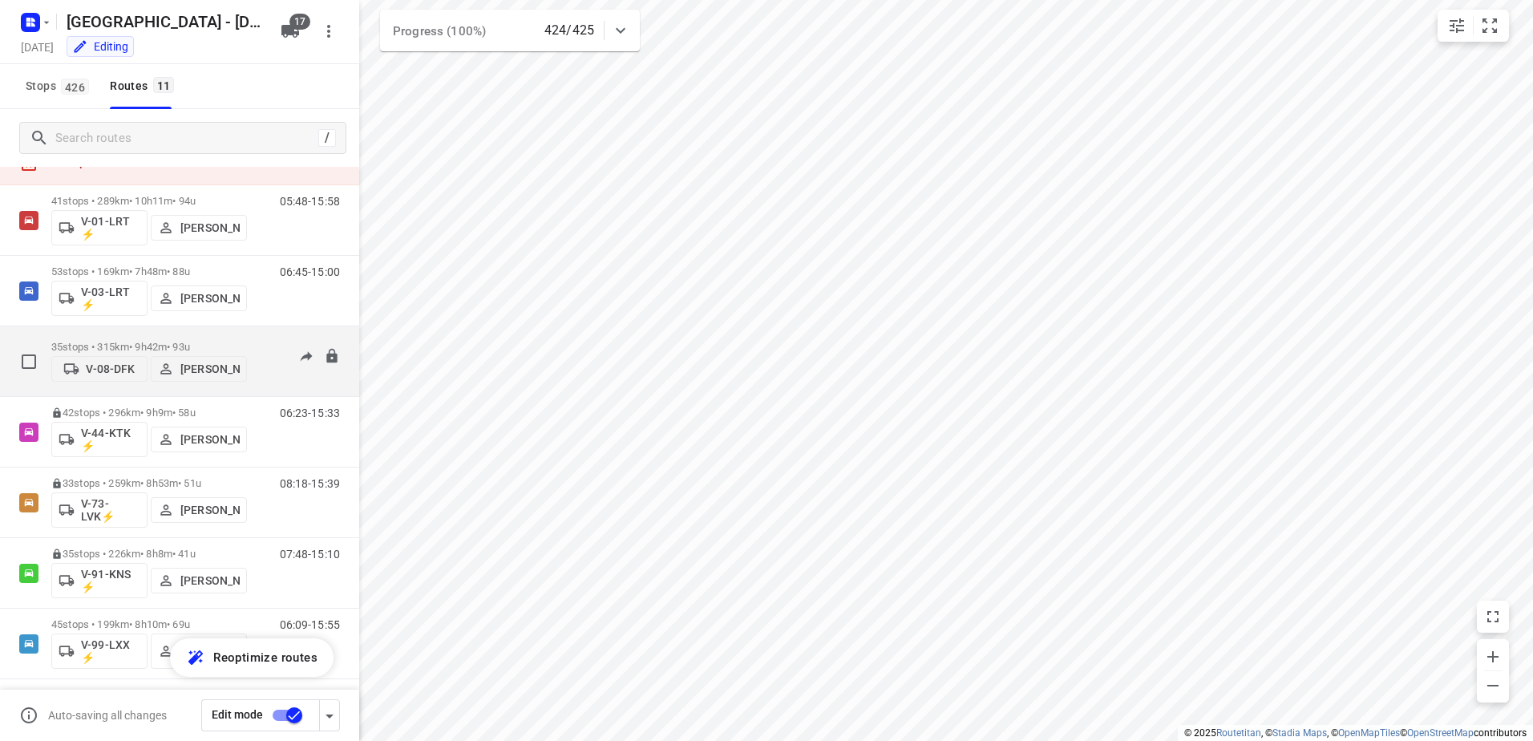
scroll to position [321, 0]
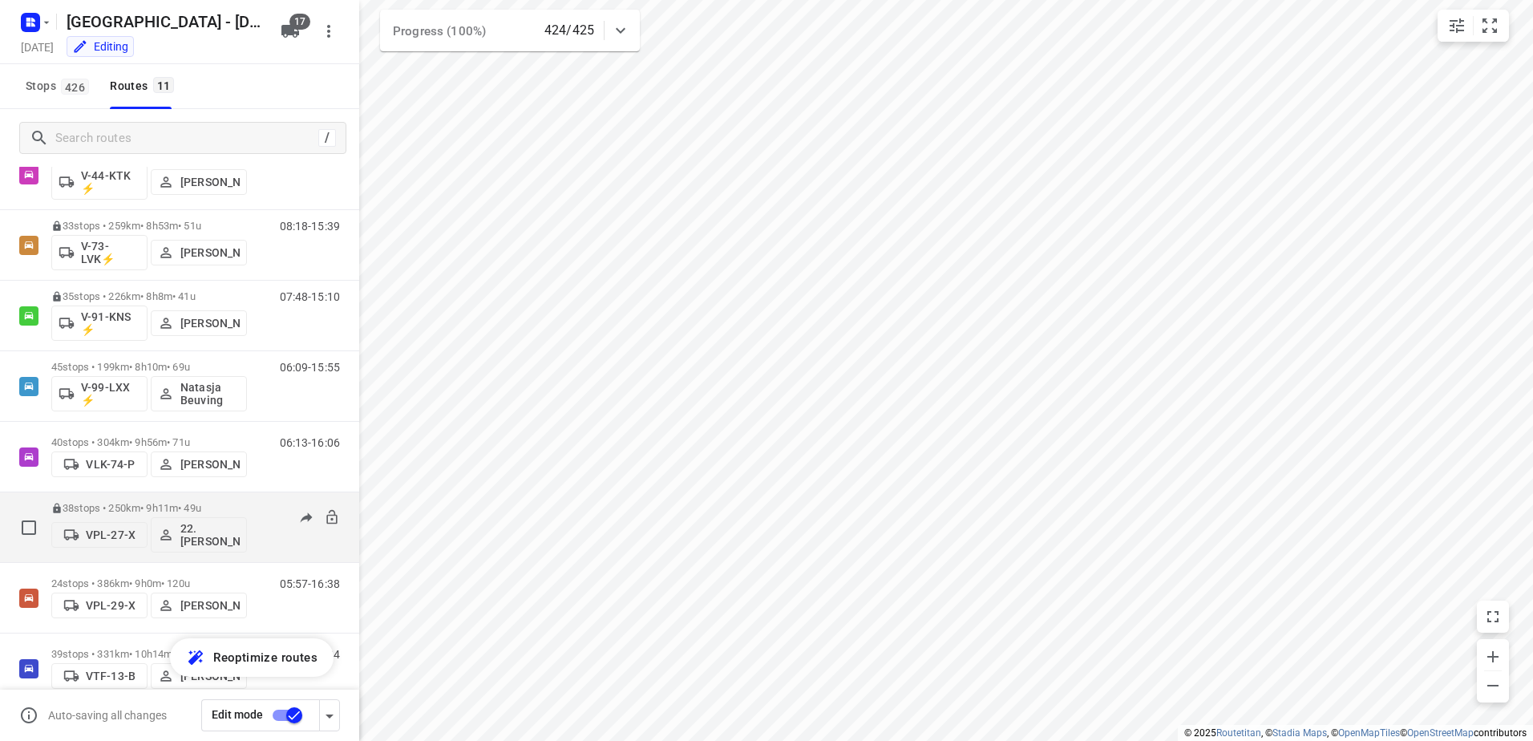
click at [163, 508] on p "38 stops • 250km • 9h11m • 49u" at bounding box center [149, 508] width 196 height 12
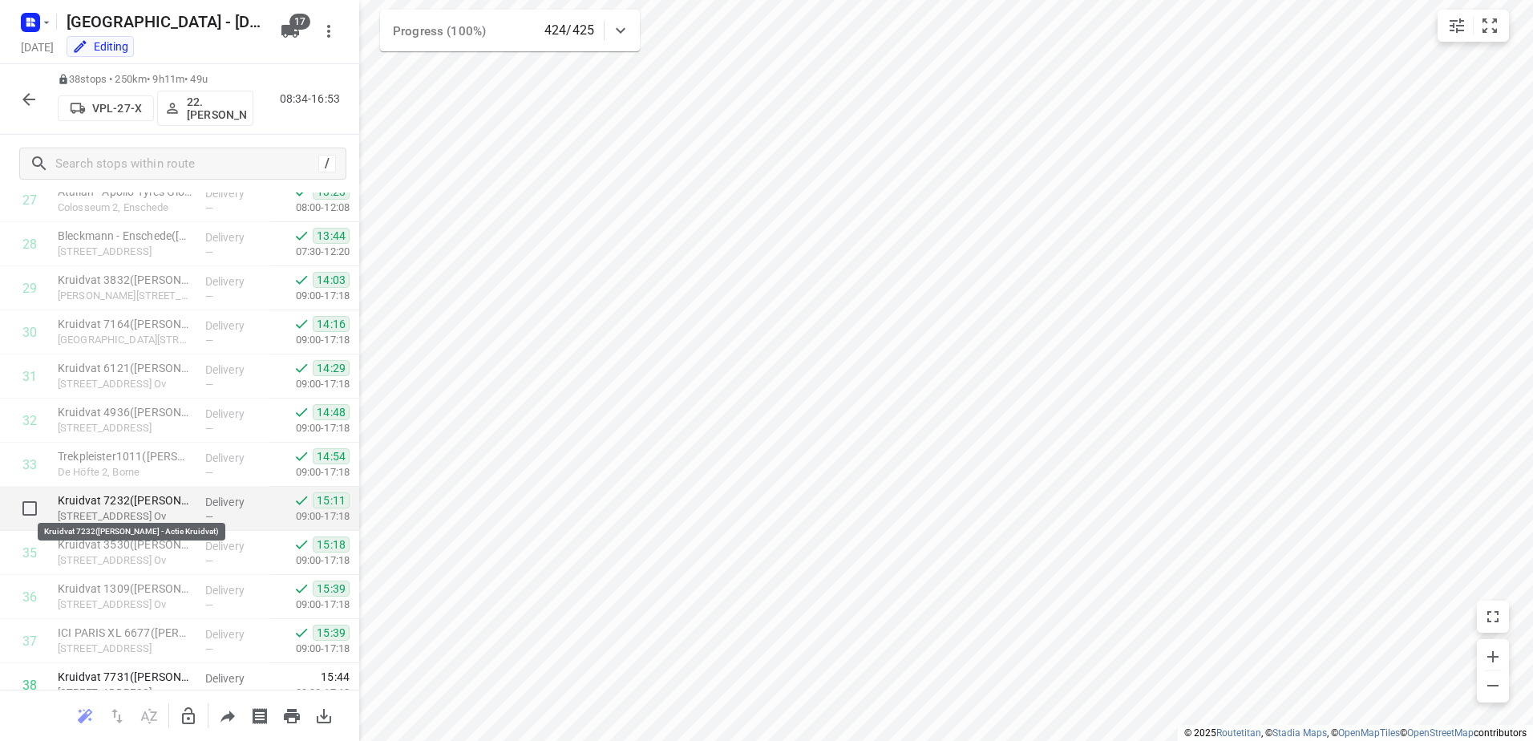
scroll to position [1349, 0]
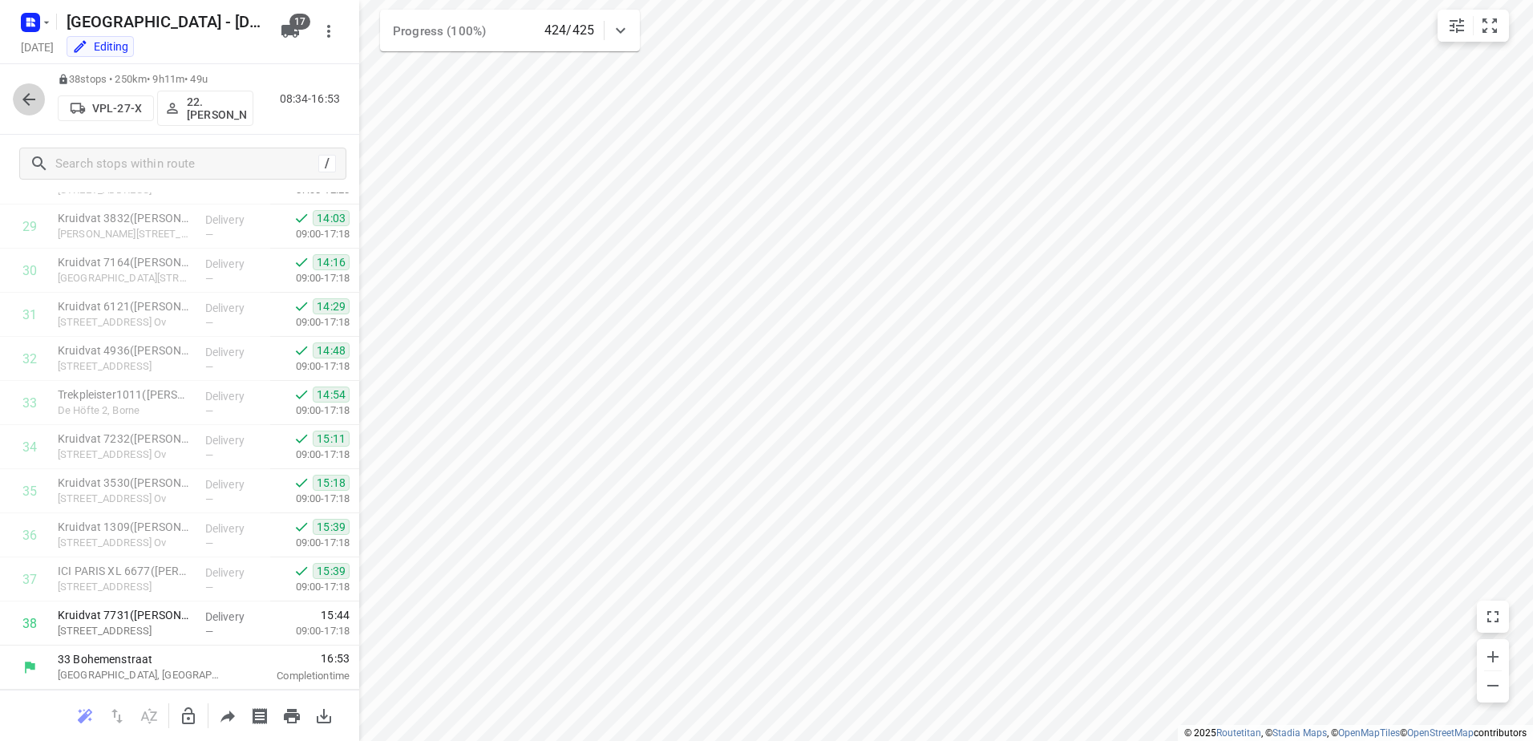
click at [24, 95] on icon "button" at bounding box center [28, 99] width 19 height 19
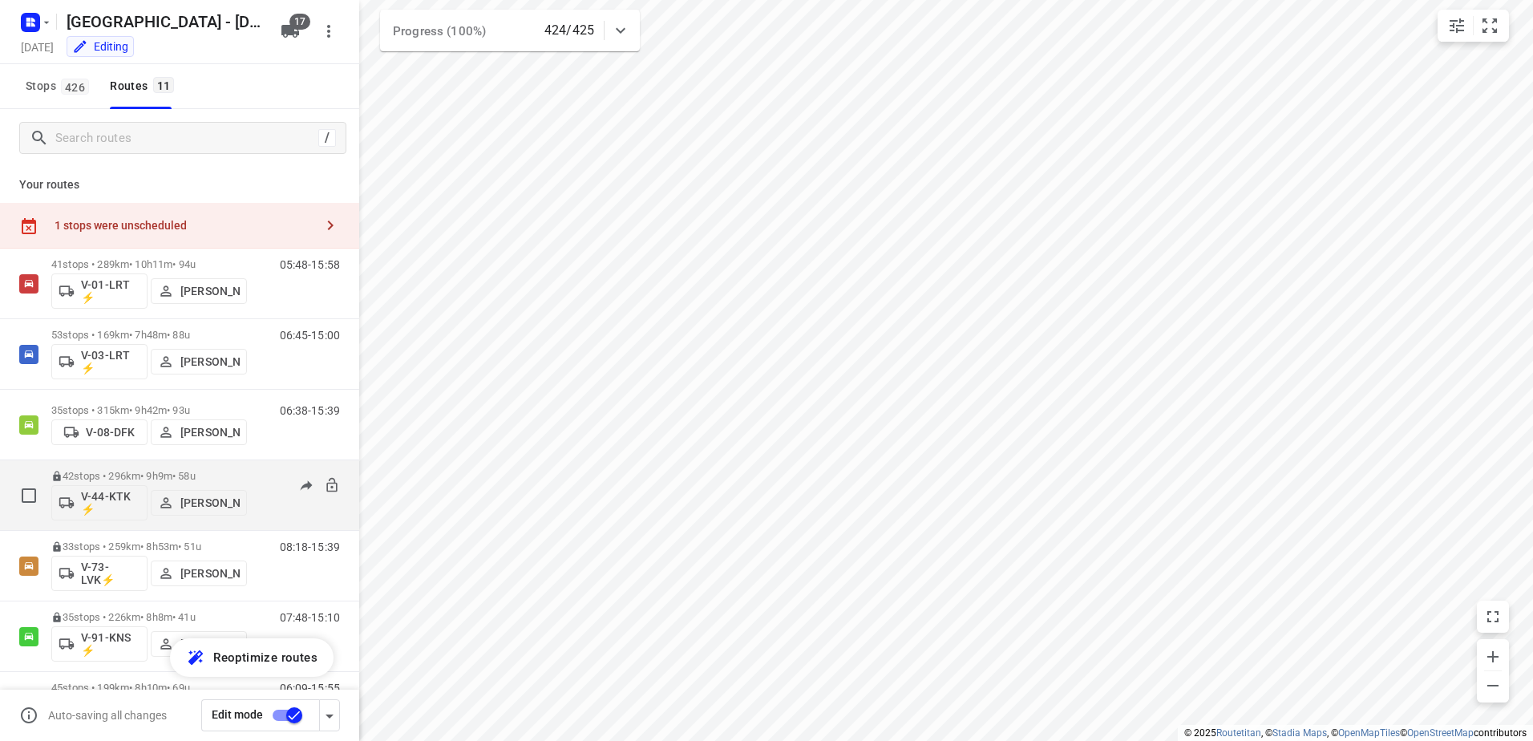
scroll to position [351, 0]
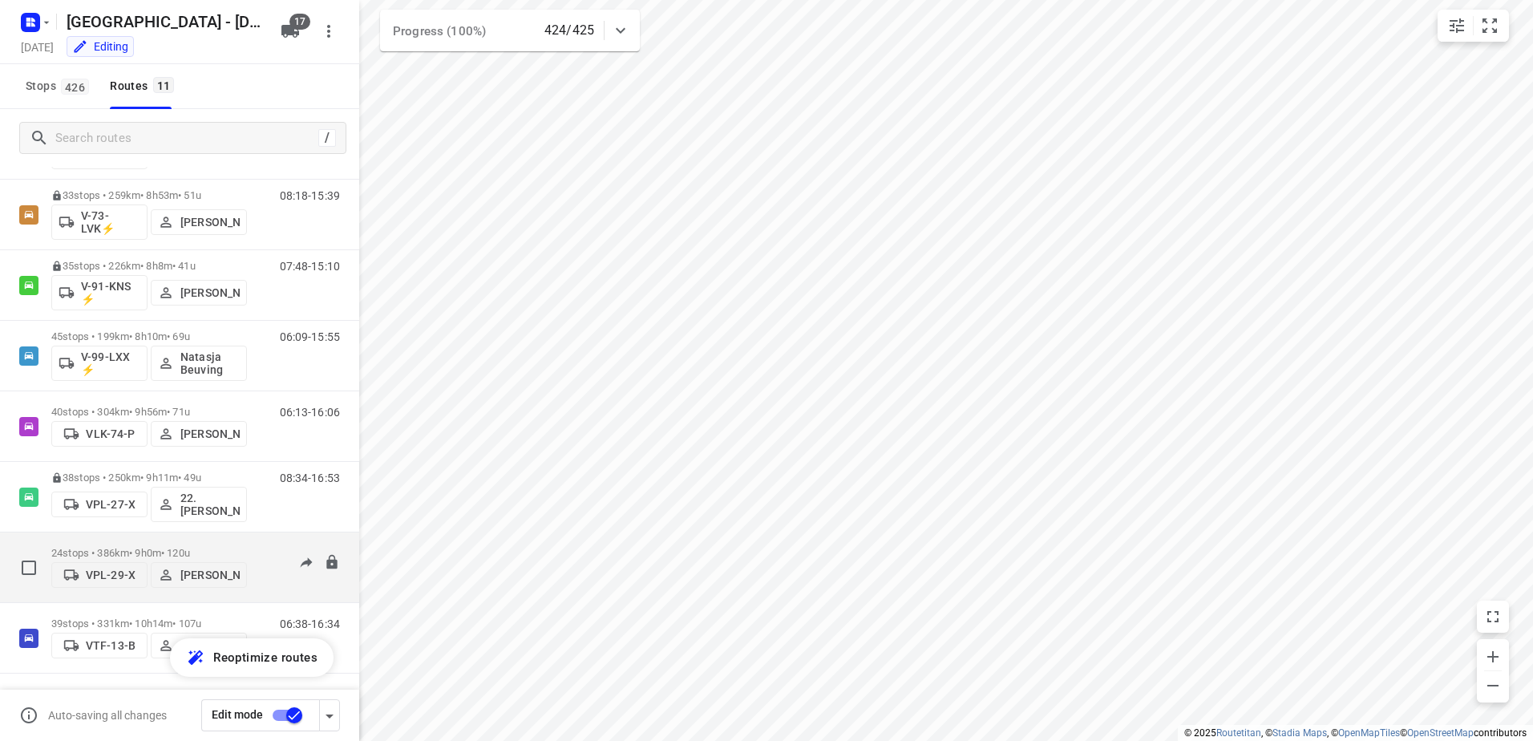
click at [152, 547] on p "24 stops • 386km • 9h0m • 120u" at bounding box center [149, 553] width 196 height 12
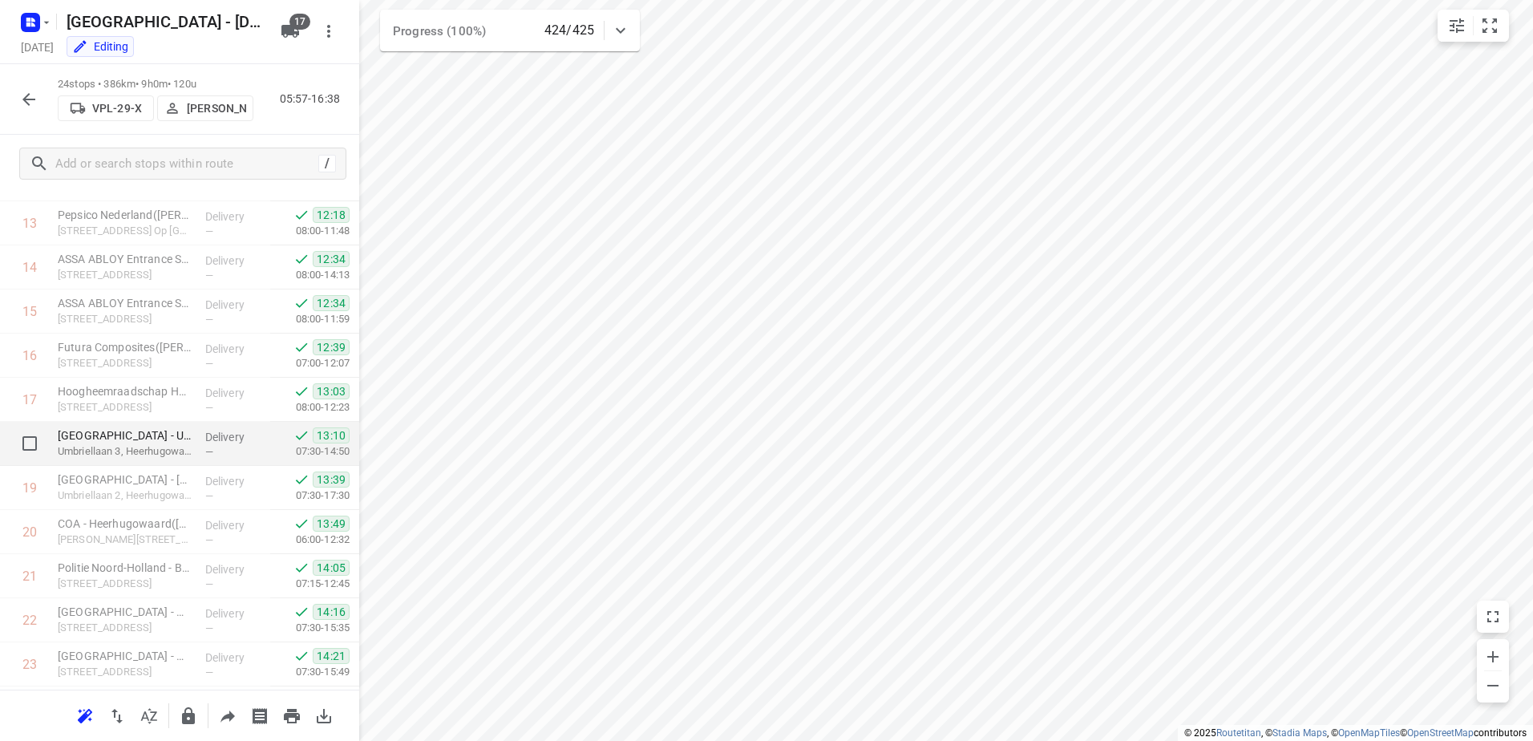
scroll to position [731, 0]
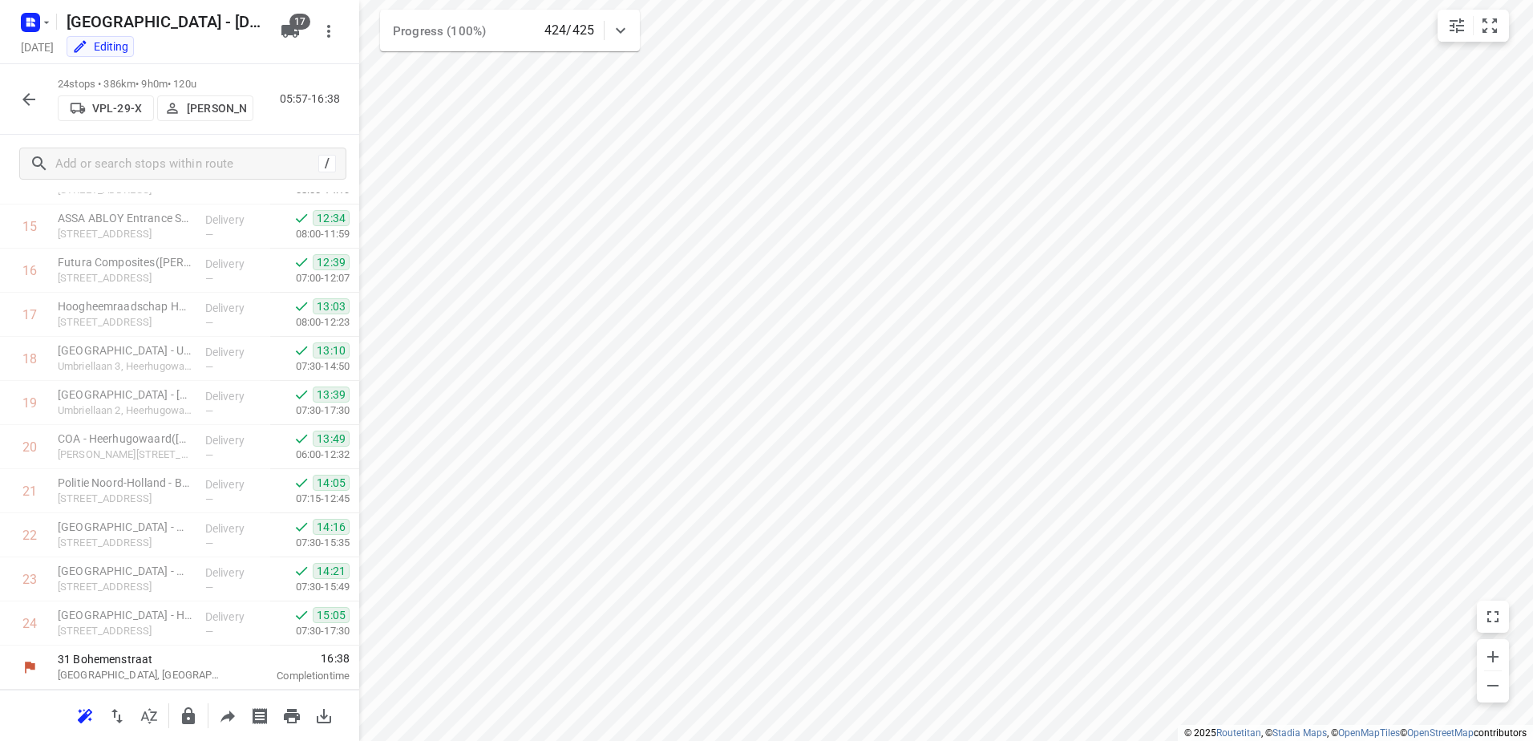
click at [32, 97] on icon "button" at bounding box center [28, 99] width 19 height 19
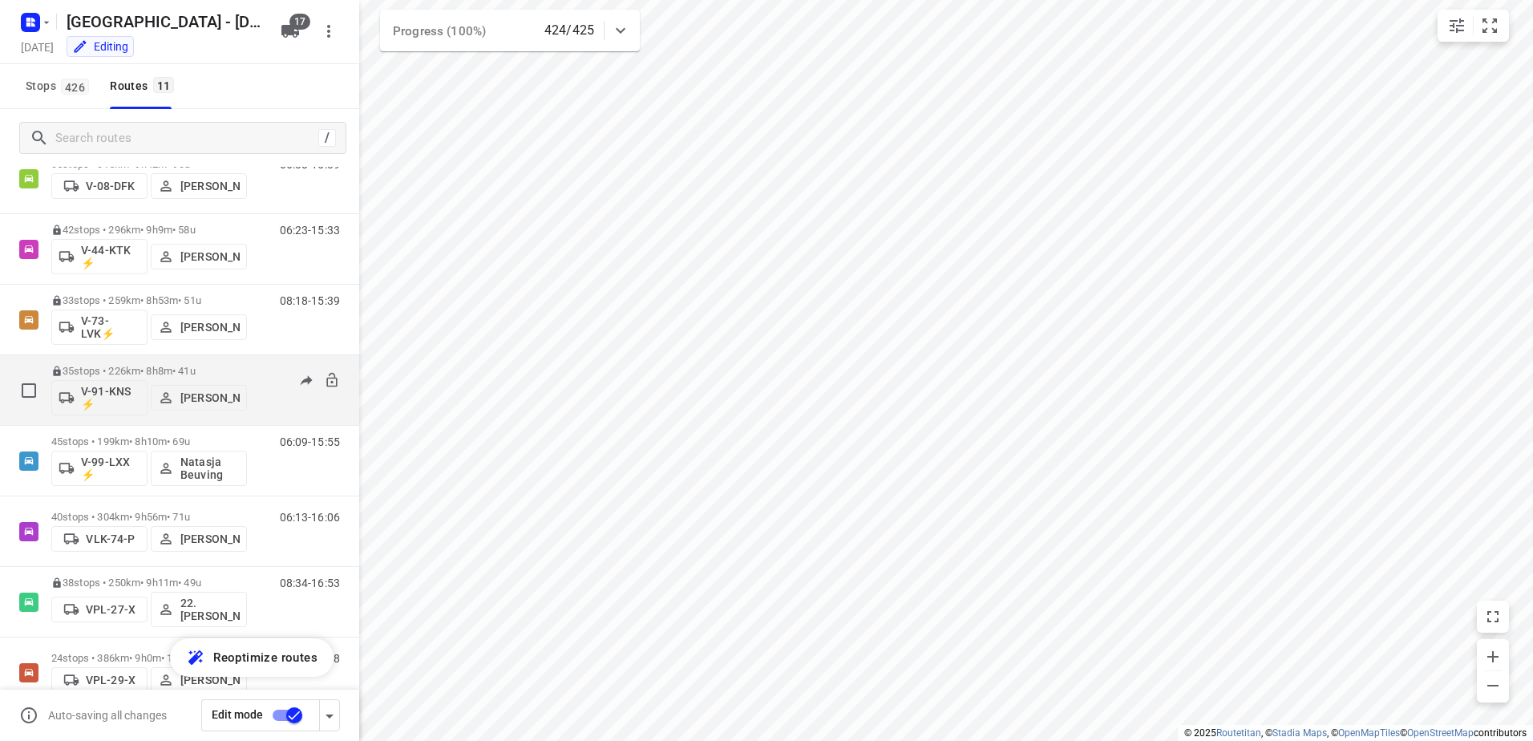
scroll to position [351, 0]
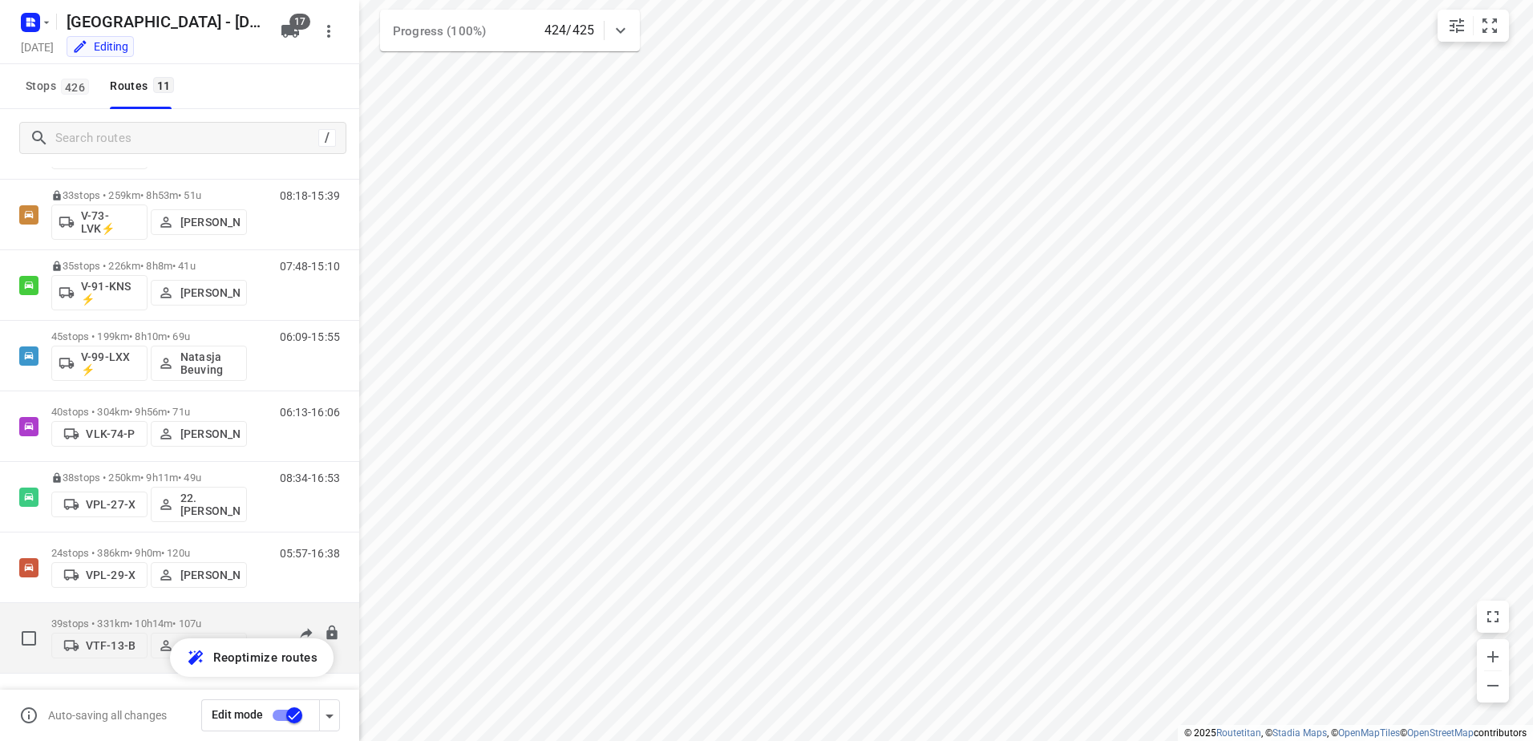
click at [153, 617] on p "39 stops • 331km • 10h14m • 107u" at bounding box center [149, 623] width 196 height 12
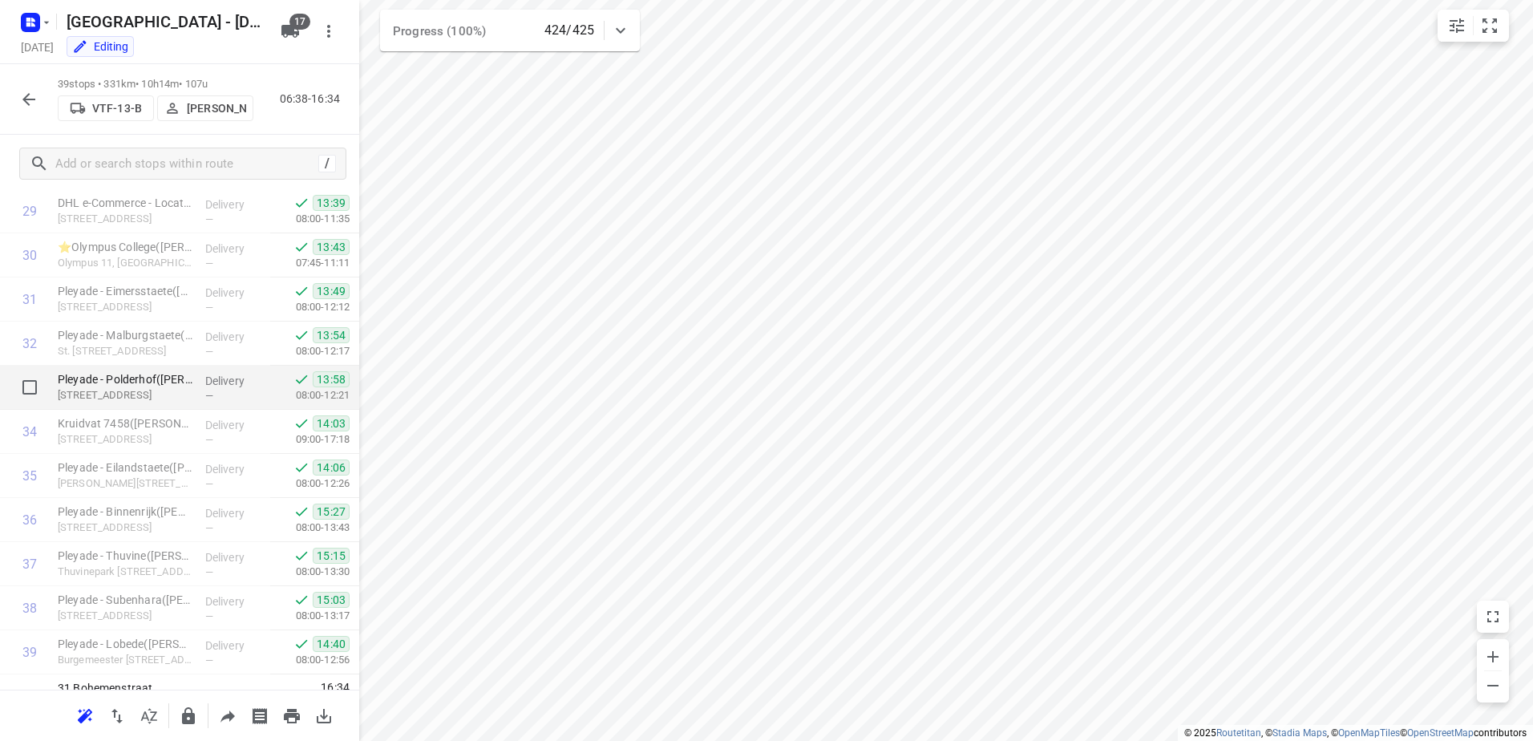
scroll to position [1393, 0]
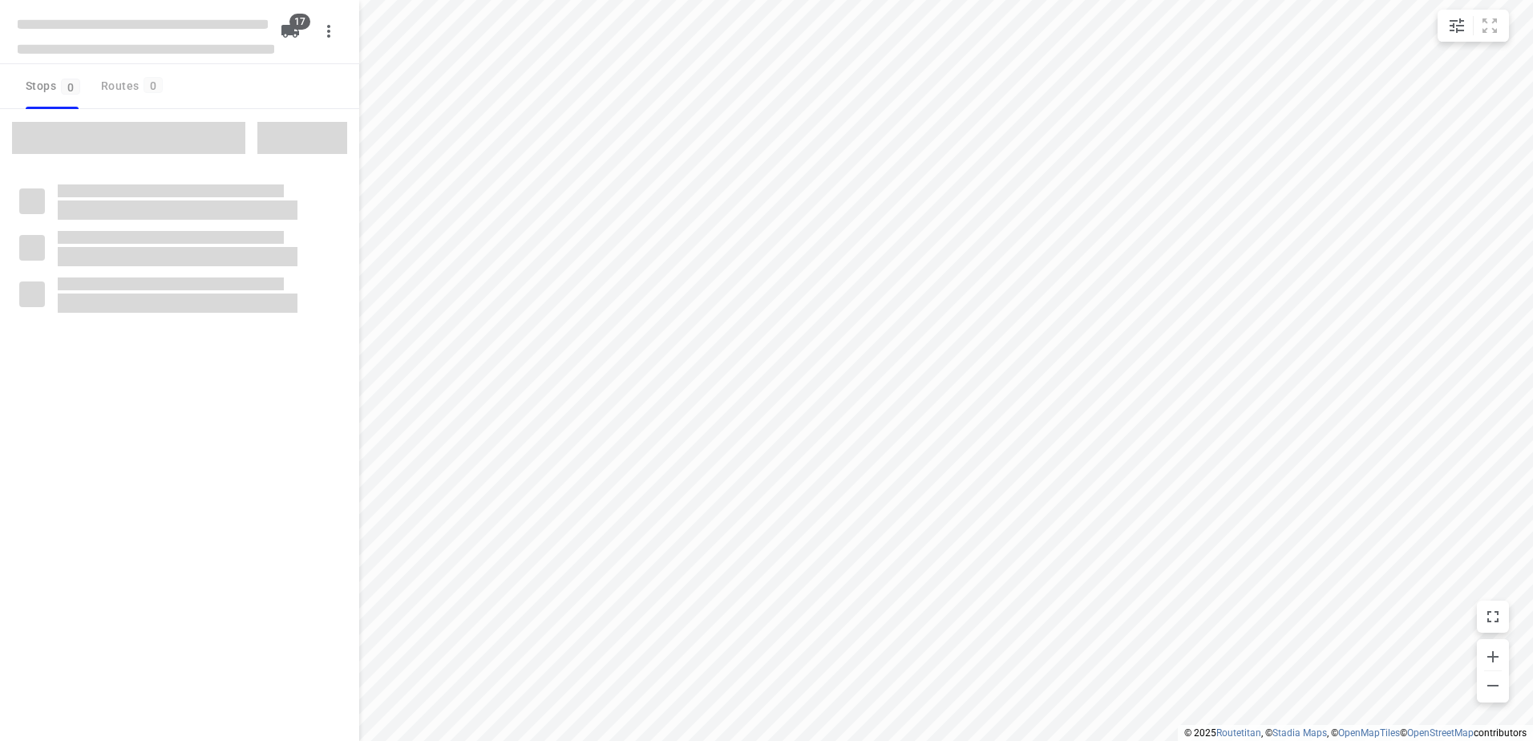
checkbox input "true"
